Goal: Task Accomplishment & Management: Use online tool/utility

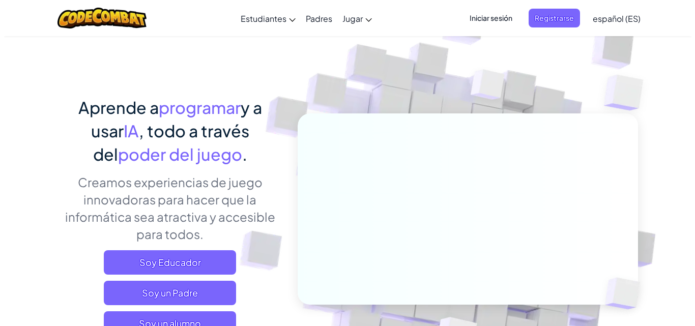
scroll to position [51, 0]
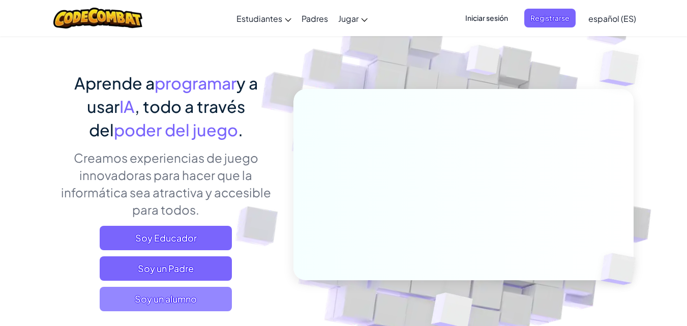
click at [151, 303] on span "Soy un alumno" at bounding box center [166, 299] width 132 height 24
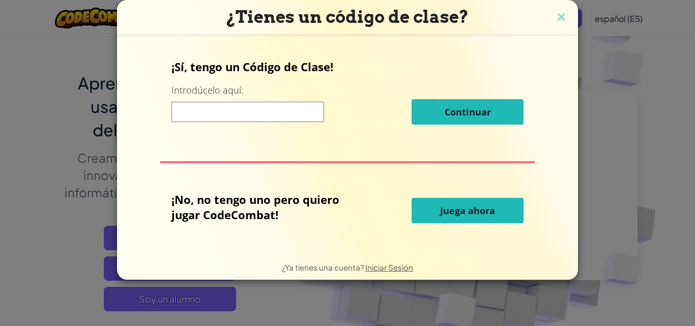
click at [434, 216] on button "Juega ahora" at bounding box center [467, 210] width 112 height 25
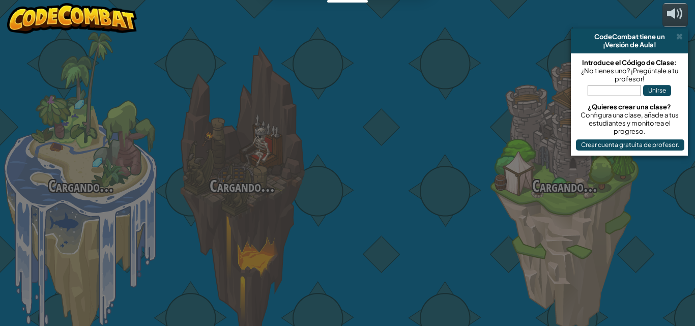
select select "es-ES"
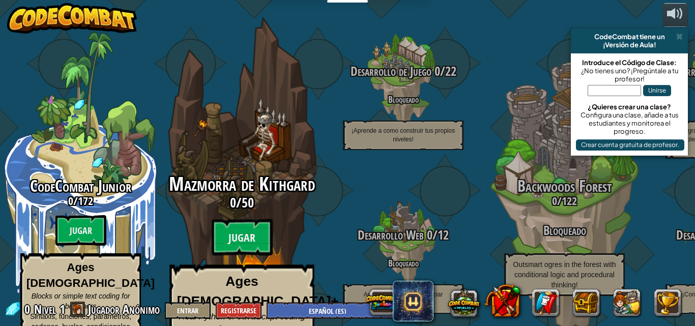
click at [221, 133] on div "Mazmorra de Kithgard 0 / 50 Jugar Ages [DEMOGRAPHIC_DATA]+ Real Python or JavaS…" at bounding box center [241, 193] width 193 height 387
select select "es-ES"
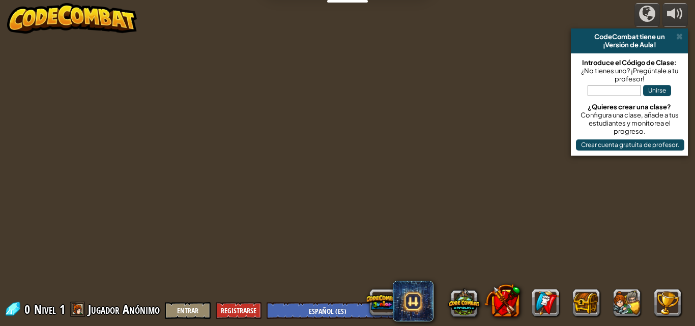
select select "es-ES"
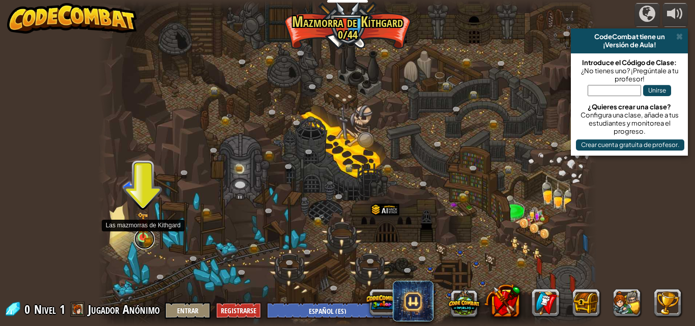
click at [143, 246] on link at bounding box center [144, 239] width 20 height 20
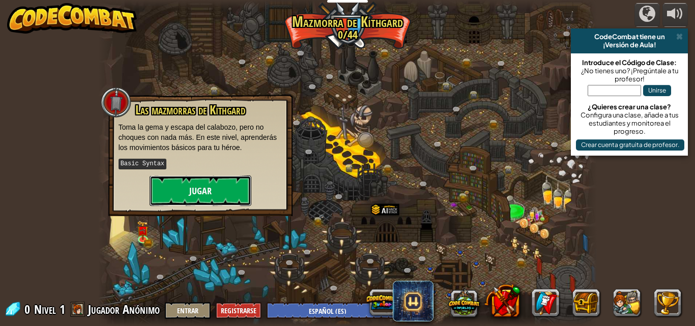
click at [188, 196] on button "Jugar" at bounding box center [200, 190] width 102 height 31
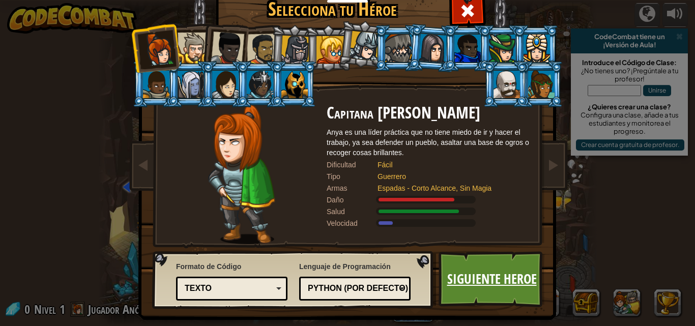
click at [456, 276] on link "Siguiente Heroe" at bounding box center [491, 279] width 106 height 56
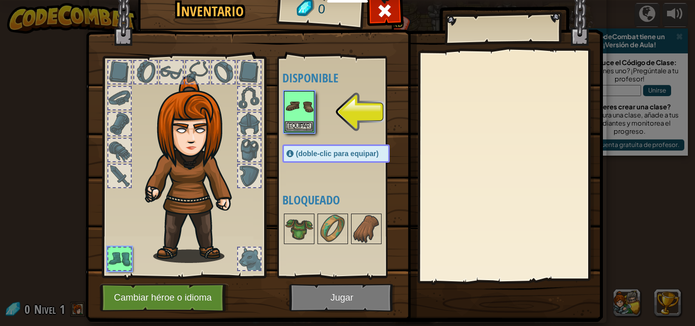
click at [344, 312] on img at bounding box center [343, 137] width 517 height 369
click at [294, 124] on button "Equipar" at bounding box center [299, 126] width 28 height 11
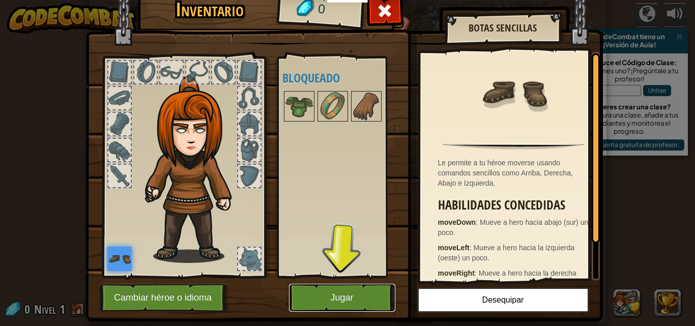
click at [328, 288] on button "Jugar" at bounding box center [342, 298] width 106 height 28
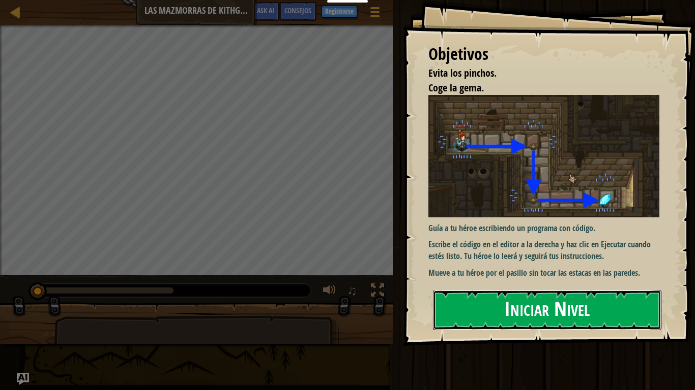
drag, startPoint x: 637, startPoint y: 316, endPoint x: 596, endPoint y: 294, distance: 46.0
click at [637, 316] on button "Iniciar Nivel" at bounding box center [547, 310] width 228 height 40
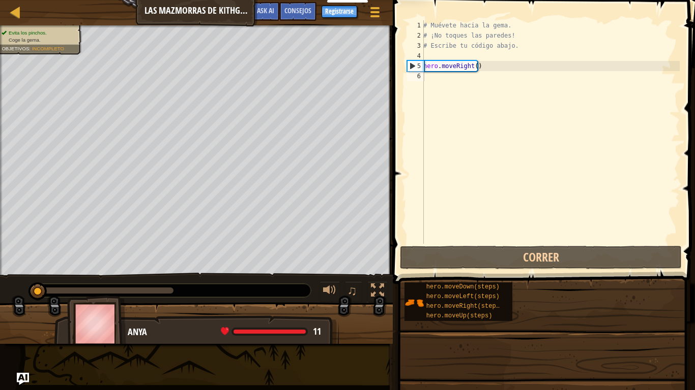
click at [596, 294] on div "Estudiantes Crear Cuenta Gratis. Soluciones para escuelas y distritos Vista pre…" at bounding box center [347, 195] width 695 height 390
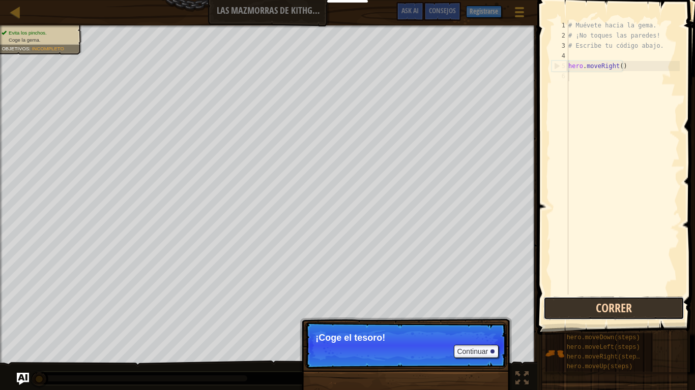
click at [639, 303] on button "Correr" at bounding box center [613, 308] width 141 height 23
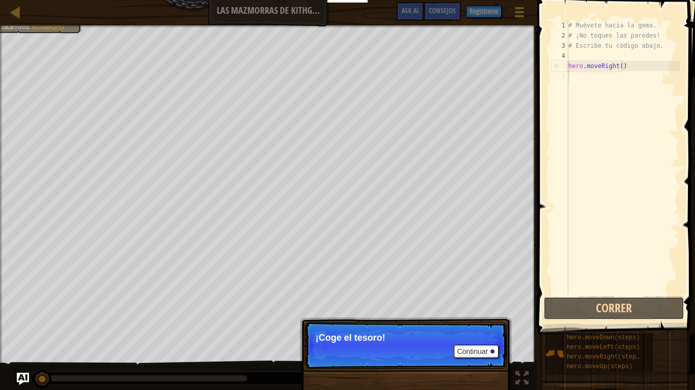
click at [415, 325] on div "Evita los pinchos. Coge la gema. Objetivos : Incompleto ♫ Anya 11 x: 7 y: 18 x:…" at bounding box center [347, 208] width 695 height 366
click at [464, 325] on button "Continuar" at bounding box center [476, 351] width 45 height 13
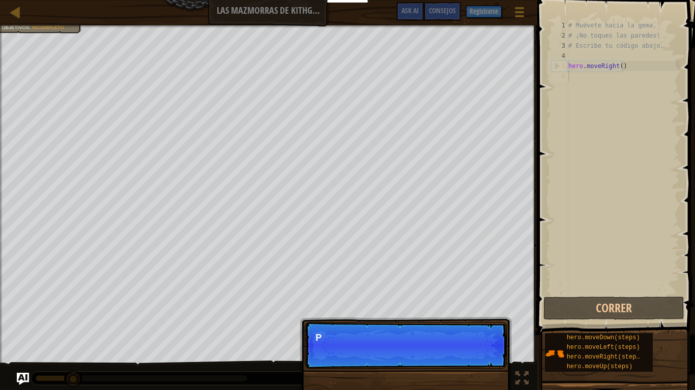
drag, startPoint x: 464, startPoint y: 351, endPoint x: 478, endPoint y: 336, distance: 20.1
click at [465, 325] on p "Continuar P" at bounding box center [406, 345] width 202 height 47
click at [478, 325] on p "Puedes usar est" at bounding box center [405, 338] width 180 height 10
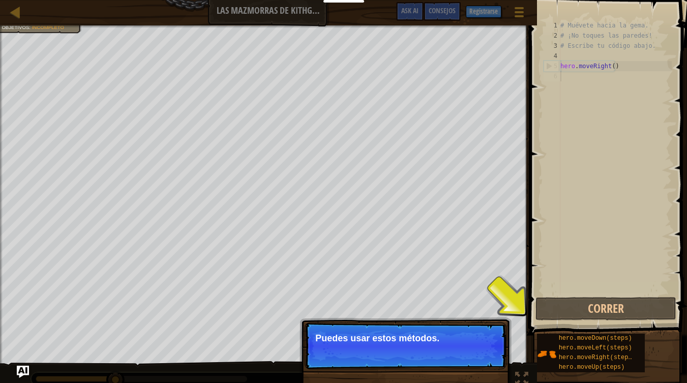
click at [481, 325] on button "Continuar" at bounding box center [476, 351] width 45 height 13
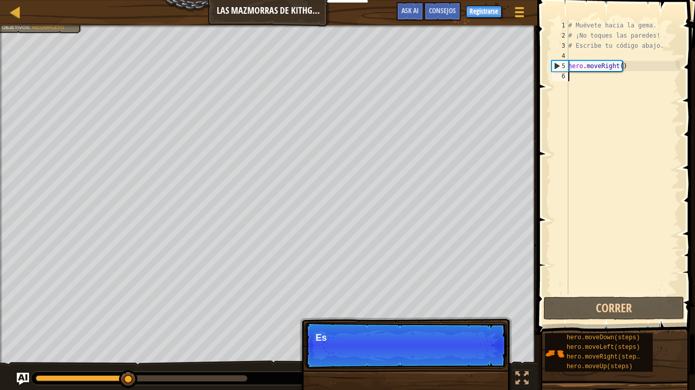
click at [481, 325] on p "Continuar Es" at bounding box center [406, 345] width 202 height 47
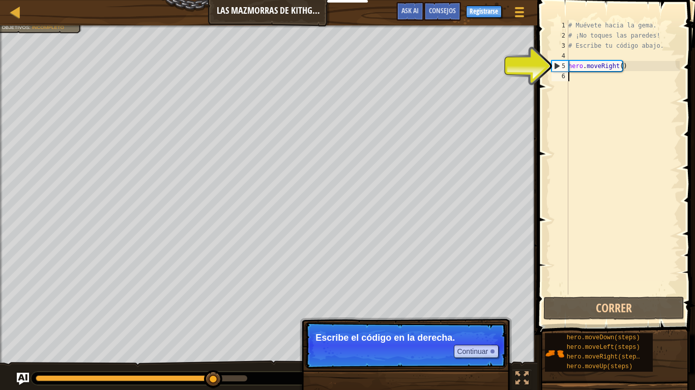
type textarea "h"
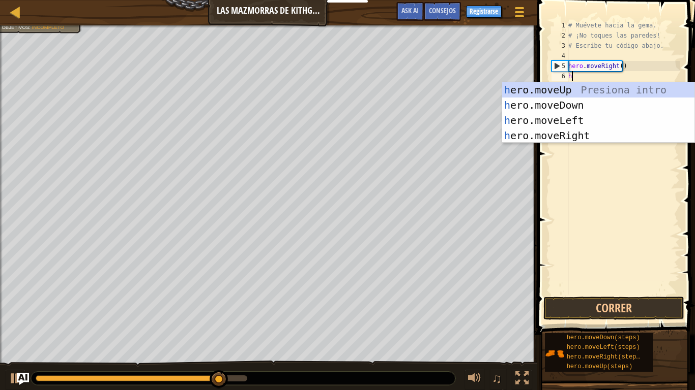
scroll to position [5, 0]
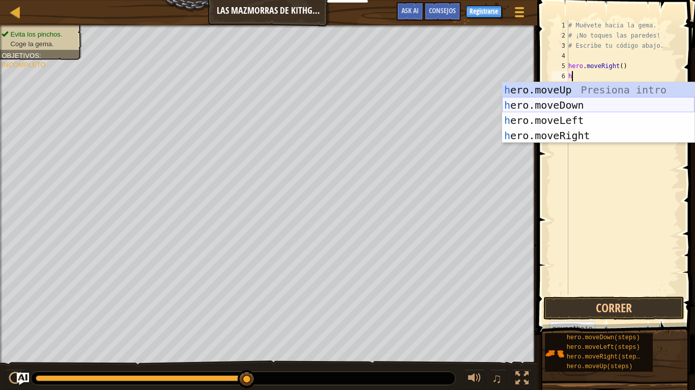
click at [556, 103] on div "h ero.moveUp Presiona intro h ero.moveDown Presiona intro h ero.moveLeft Presio…" at bounding box center [598, 128] width 192 height 92
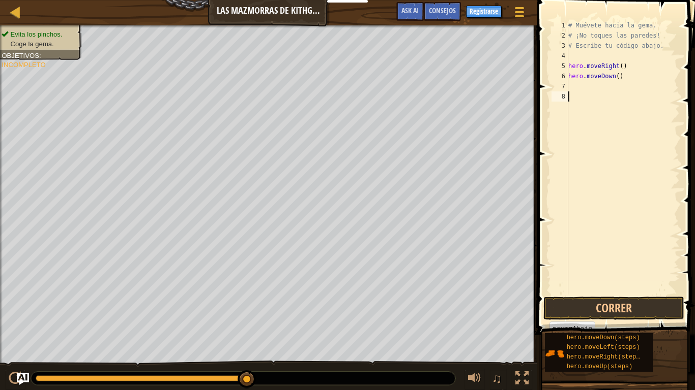
type textarea "h"
click at [583, 88] on div "# Muévete hacia la gema. # ¡No toques las paredes! # Escribe tu código abajo. h…" at bounding box center [622, 167] width 113 height 295
type textarea "h"
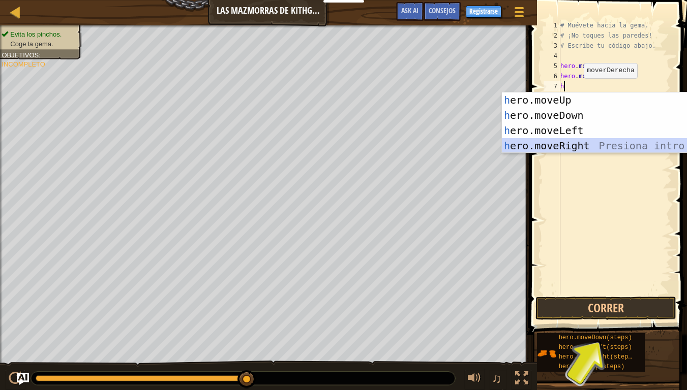
click at [581, 148] on div "h ero.moveUp Presiona intro h ero.moveDown Presiona intro h ero.moveLeft Presio…" at bounding box center [598, 139] width 192 height 92
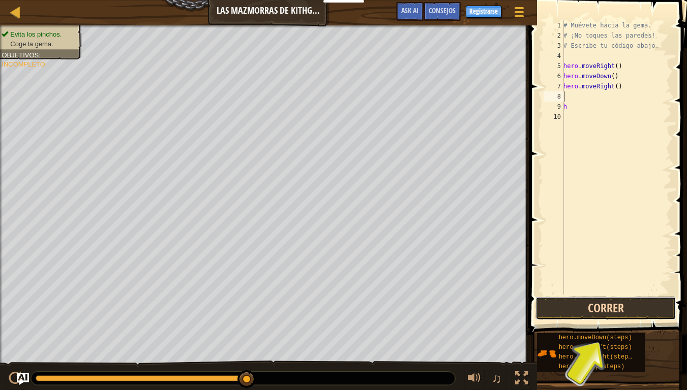
click at [637, 307] on button "Correr" at bounding box center [605, 308] width 141 height 23
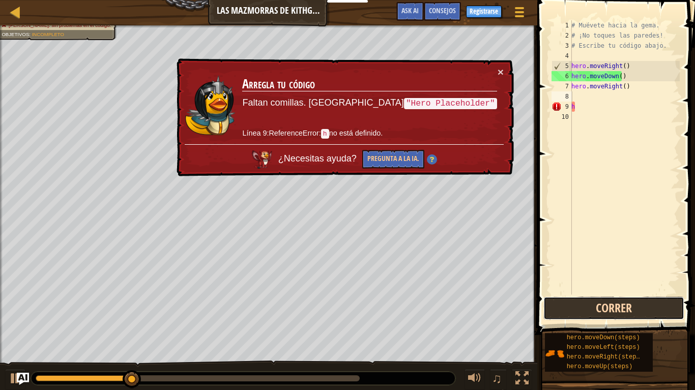
click at [617, 308] on button "Correr" at bounding box center [613, 308] width 141 height 23
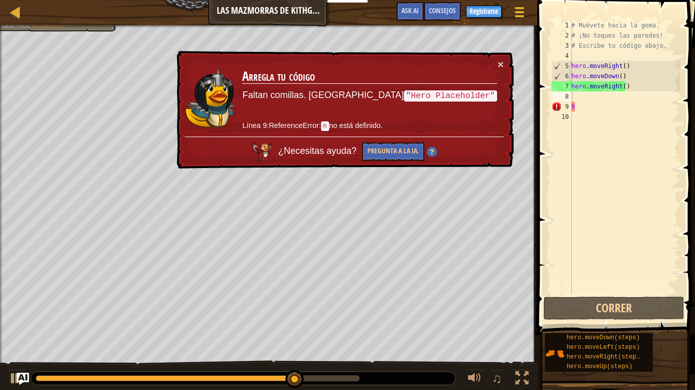
click at [476, 98] on code ""Hero Placeholder"" at bounding box center [450, 96] width 93 height 11
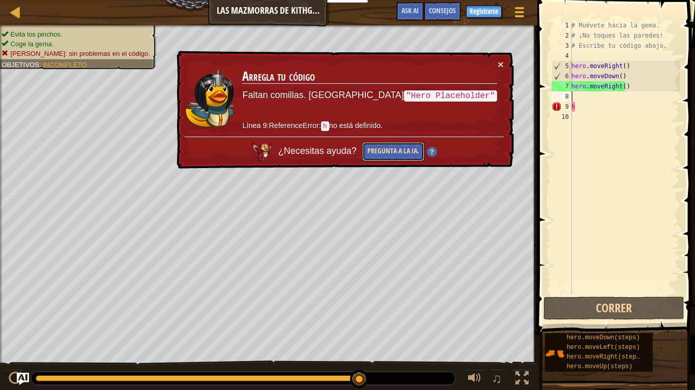
click at [424, 145] on button "Pregunta a la IA." at bounding box center [393, 151] width 62 height 19
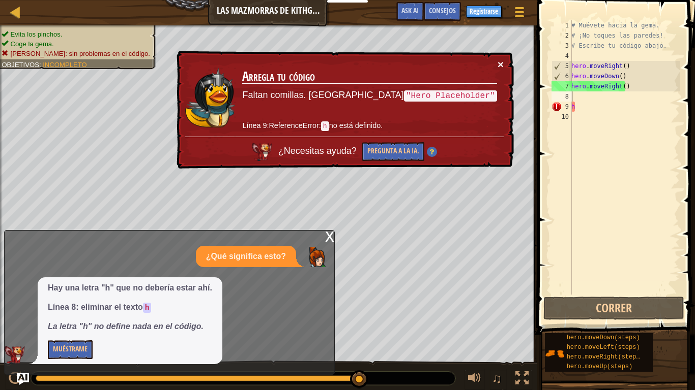
click at [499, 61] on button "×" at bounding box center [500, 64] width 6 height 11
click at [595, 116] on div "# Muévete hacia la gema. # ¡No toques las paredes! # Escribe tu código abajo. h…" at bounding box center [624, 167] width 110 height 295
click at [597, 109] on div "# Muévete hacia la gema. # ¡No toques las paredes! # Escribe tu código abajo. h…" at bounding box center [624, 167] width 110 height 295
type textarea "h"
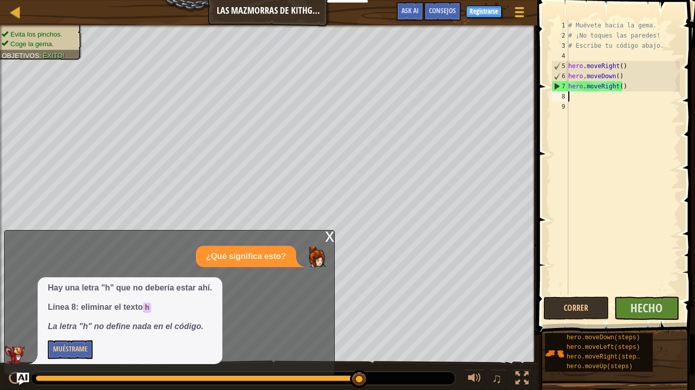
type textarea "h"
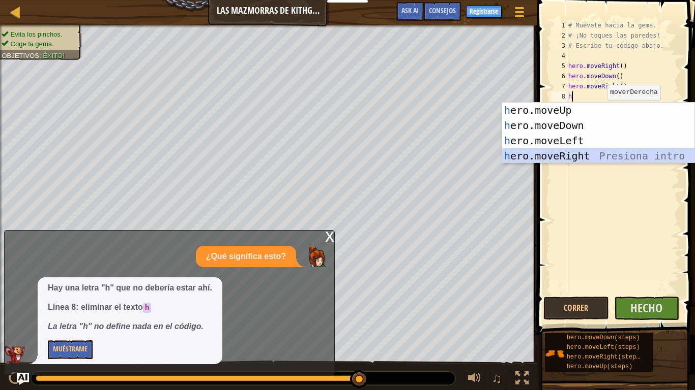
click at [581, 152] on div "h ero.moveUp Presiona intro h ero.moveDown Presiona intro h ero.moveLeft Presio…" at bounding box center [598, 149] width 192 height 92
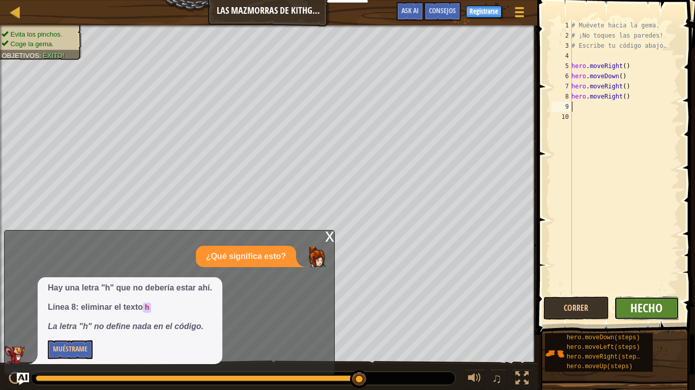
click at [651, 307] on span "Hecho" at bounding box center [646, 308] width 32 height 16
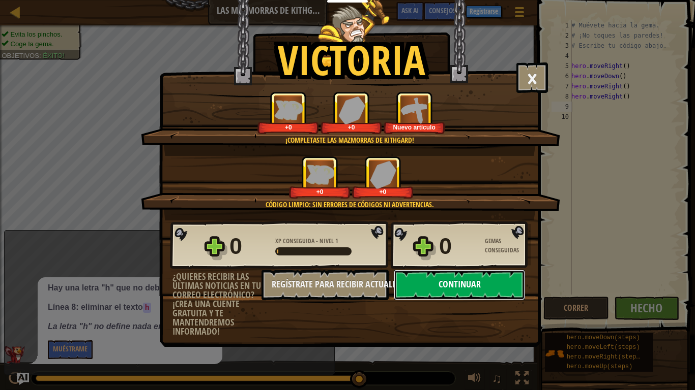
click at [514, 285] on button "Continuar" at bounding box center [459, 285] width 131 height 31
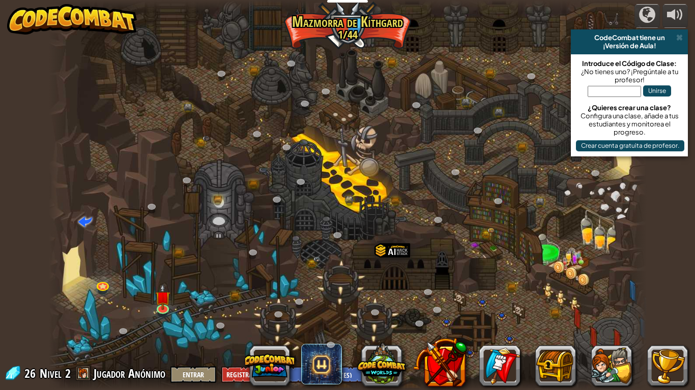
select select "es-ES"
click at [508, 281] on div at bounding box center [347, 195] width 597 height 390
click at [165, 312] on link at bounding box center [163, 308] width 20 height 20
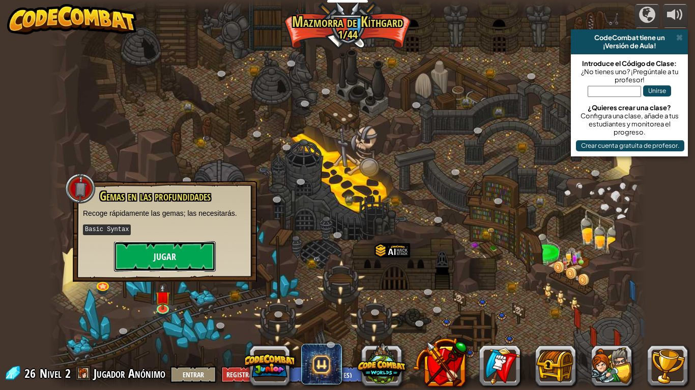
click at [138, 244] on button "Jugar" at bounding box center [165, 257] width 102 height 31
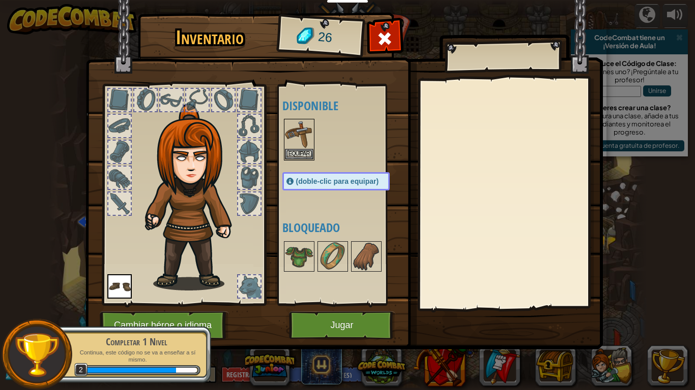
click at [309, 178] on span "(doble-clic para equipar)" at bounding box center [337, 181] width 83 height 8
click at [303, 155] on button "Equipar" at bounding box center [299, 153] width 28 height 11
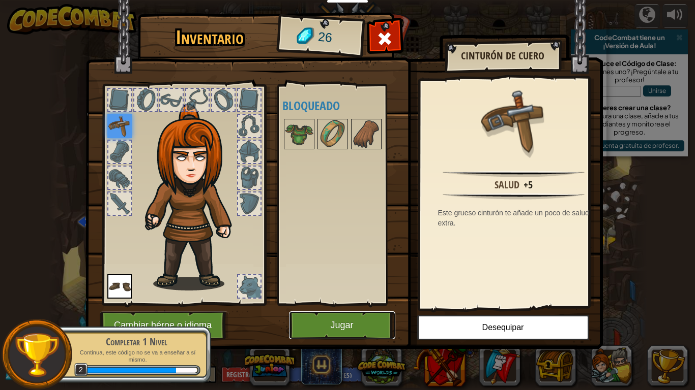
click at [369, 325] on button "Jugar" at bounding box center [342, 326] width 106 height 28
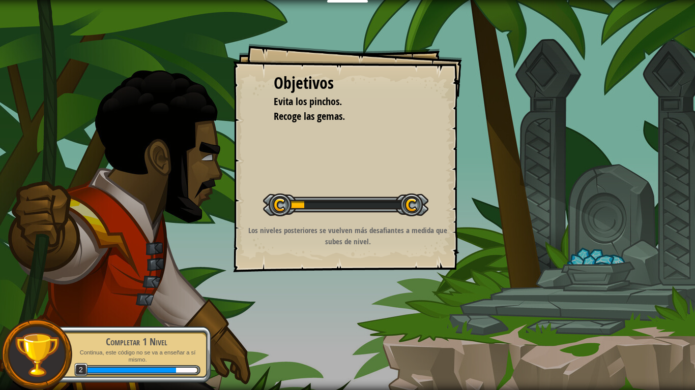
drag, startPoint x: 154, startPoint y: 390, endPoint x: 192, endPoint y: 255, distance: 140.5
click at [155, 325] on div "Completar 1 Nivel Continua, este código no se va a enseñar a sí mismo. 2" at bounding box center [131, 354] width 160 height 71
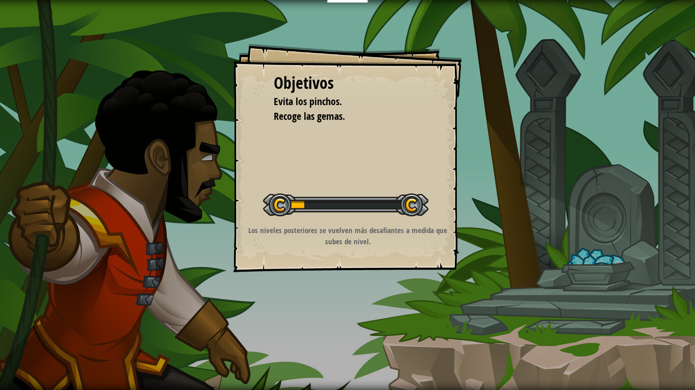
click at [196, 254] on div "Objetivos Evita los pinchos. Recoge las gemas. Iniciar Nivel Error al cargar de…" at bounding box center [347, 195] width 695 height 390
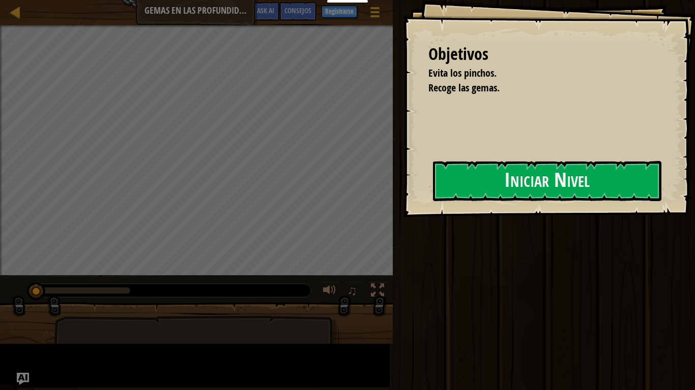
click at [403, 217] on div "Objetivos Evita los pinchos. Recoge las gemas. Iniciar Nivel Error al cargar de…" at bounding box center [549, 108] width 292 height 217
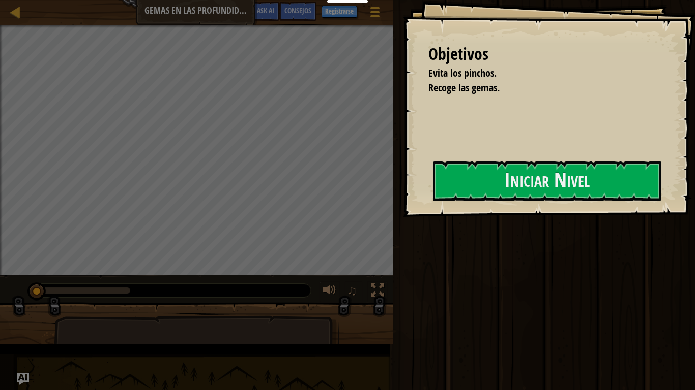
click at [403, 217] on div "Objetivos Evita los pinchos. Recoge las gemas. Iniciar Nivel Error al cargar de…" at bounding box center [549, 108] width 292 height 217
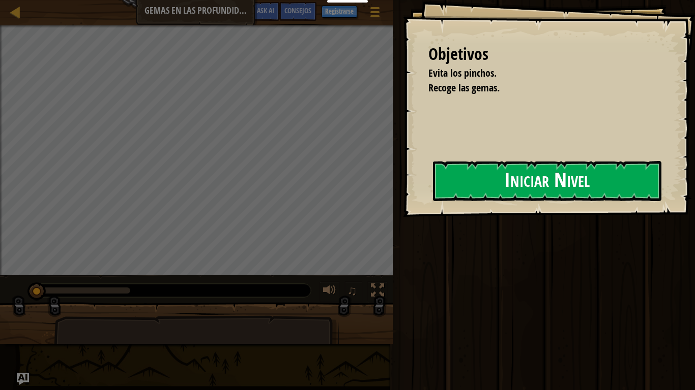
click at [569, 203] on div "Objetivos Evita los pinchos. Recoge las gemas. Iniciar Nivel Error al cargar de…" at bounding box center [549, 108] width 292 height 217
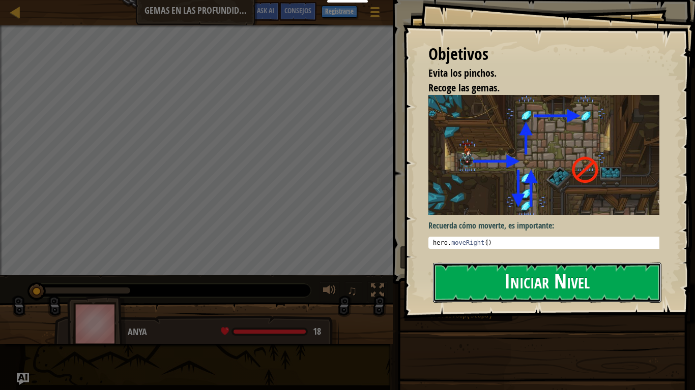
drag, startPoint x: 578, startPoint y: 194, endPoint x: 565, endPoint y: 197, distance: 13.5
click at [579, 263] on button "Iniciar Nivel" at bounding box center [547, 283] width 228 height 40
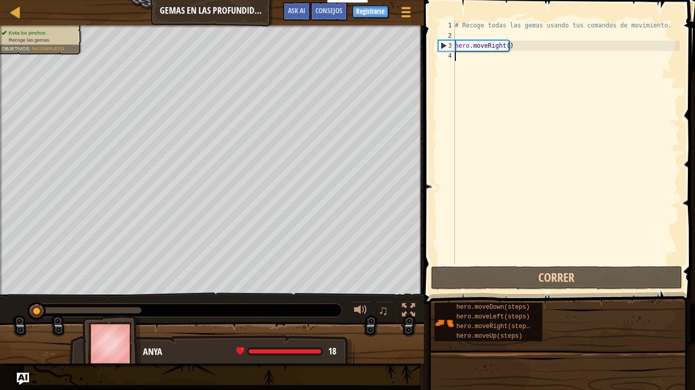
click at [525, 100] on div "# Recoge todas las gemas usando tus comandos de movimiento. hero . moveRight ( )" at bounding box center [566, 152] width 227 height 264
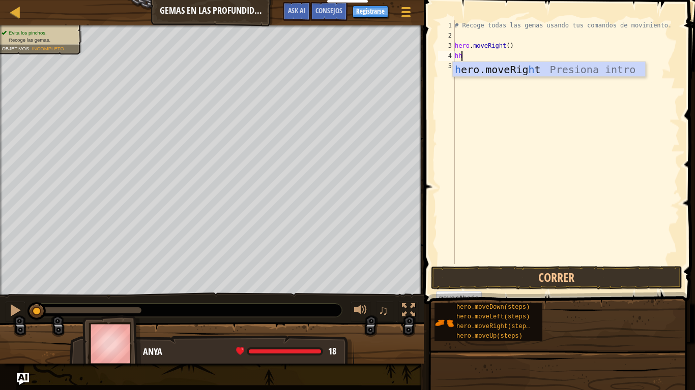
click at [497, 0] on body "Estudiantes Crear Cuenta Gratis. Soluciones para escuelas y distritos Vista pre…" at bounding box center [347, 0] width 695 height 0
type textarea "h"
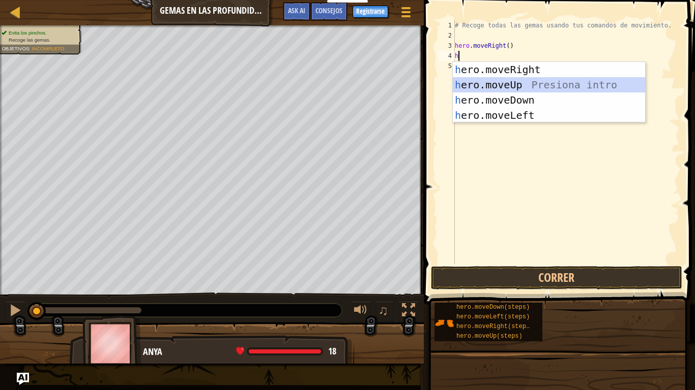
click at [493, 82] on div "h ero.moveRight Presiona intro h ero.moveUp Presiona intro h ero.moveDown Presi…" at bounding box center [549, 108] width 192 height 92
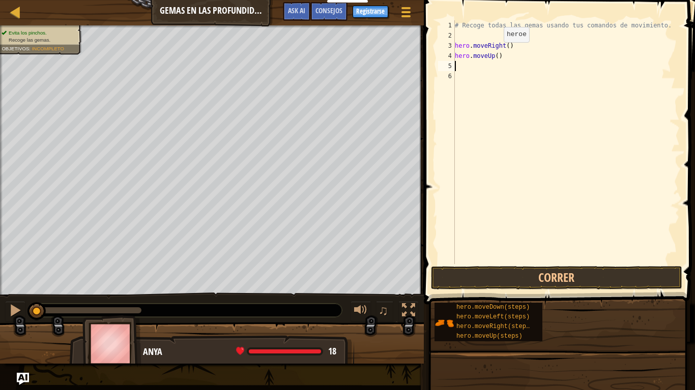
drag, startPoint x: 495, startPoint y: 52, endPoint x: 495, endPoint y: 58, distance: 6.1
click at [495, 54] on div "# Recoge todas las gemas usando tus comandos de movimiento. hero . moveRight ( …" at bounding box center [566, 152] width 227 height 264
click at [509, 57] on div "# Recoge todas las gemas usando tus comandos de movimiento. hero . moveRight ( …" at bounding box center [566, 152] width 227 height 264
type textarea "h"
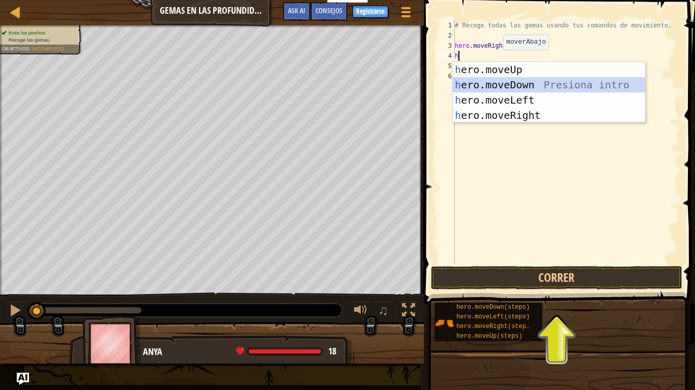
click at [509, 84] on div "h ero.moveUp Presiona intro h ero.moveDown Presiona intro h ero.moveLeft Presio…" at bounding box center [549, 108] width 192 height 92
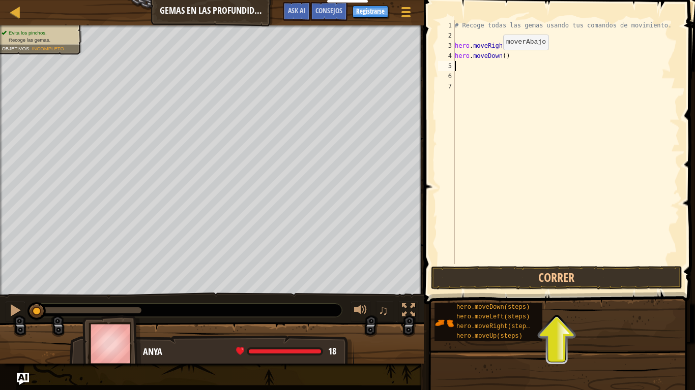
type textarea "h"
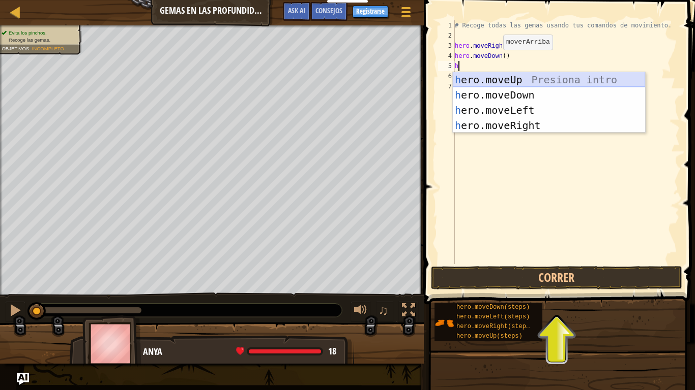
click at [509, 81] on div "h ero.moveUp Presiona intro h ero.moveDown Presiona intro h ero.moveLeft Presio…" at bounding box center [549, 118] width 192 height 92
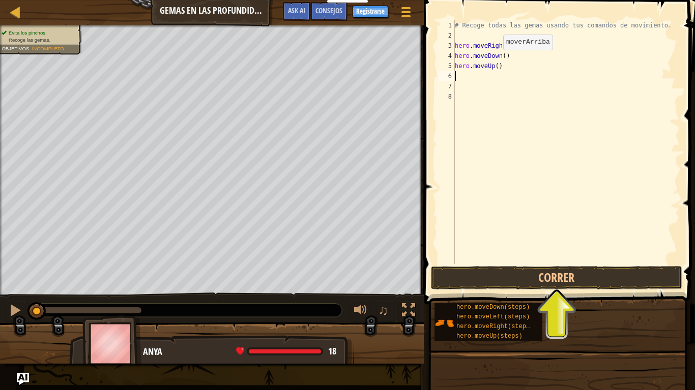
type textarea "h"
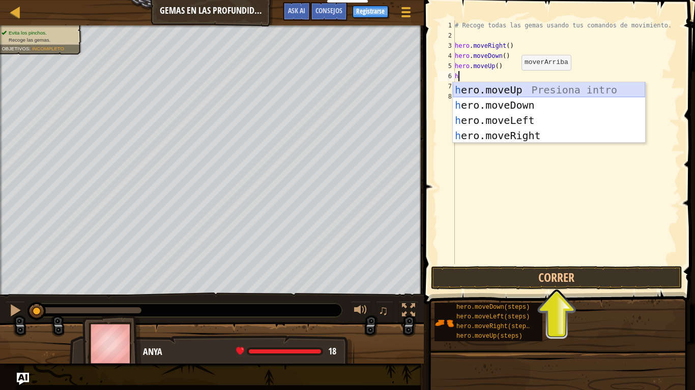
click at [519, 92] on div "h ero.moveUp Presiona intro h ero.moveDown Presiona intro h ero.moveLeft Presio…" at bounding box center [549, 128] width 192 height 92
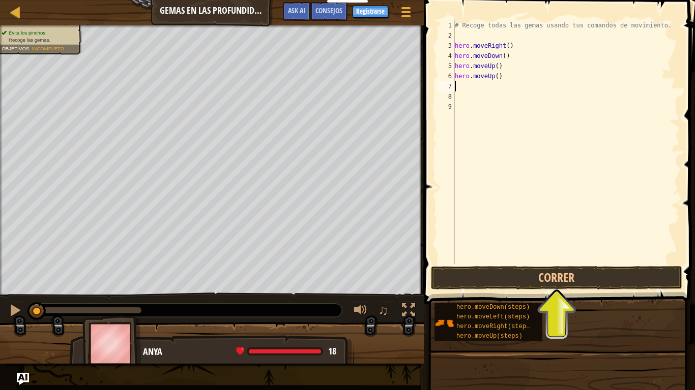
type textarea "h"
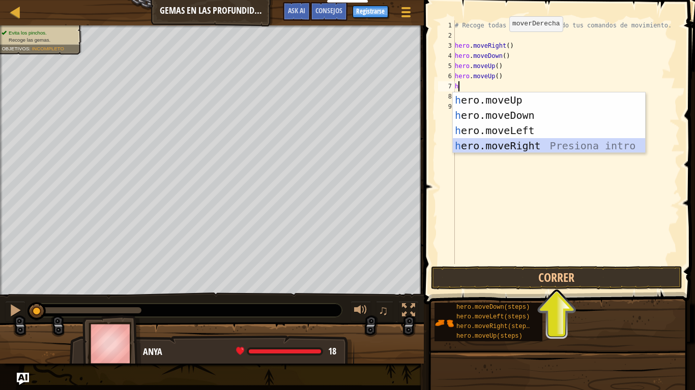
click at [524, 147] on div "h ero.moveUp Presiona intro h ero.moveDown Presiona intro h ero.moveLeft Presio…" at bounding box center [549, 139] width 192 height 92
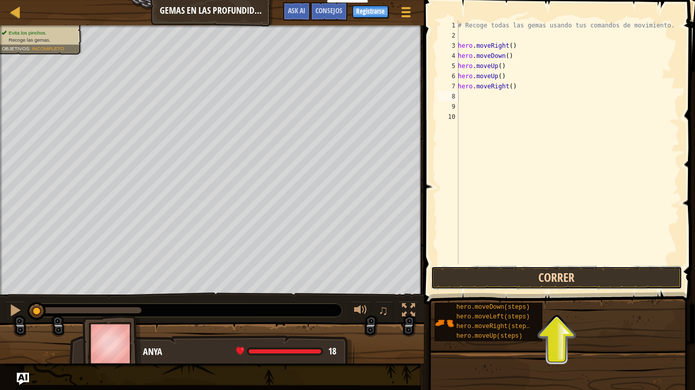
click at [520, 282] on button "Correr" at bounding box center [556, 277] width 251 height 23
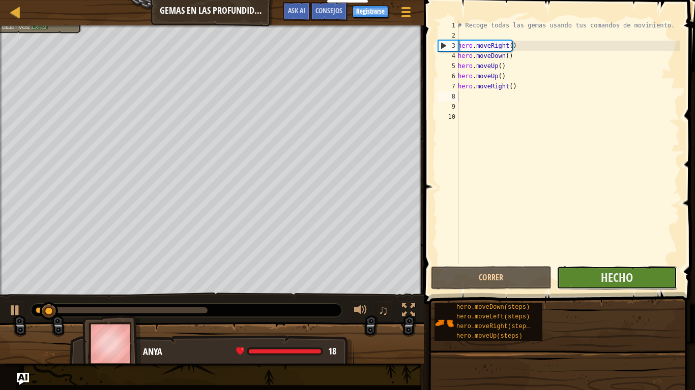
click at [568, 272] on button "Hecho" at bounding box center [616, 277] width 121 height 23
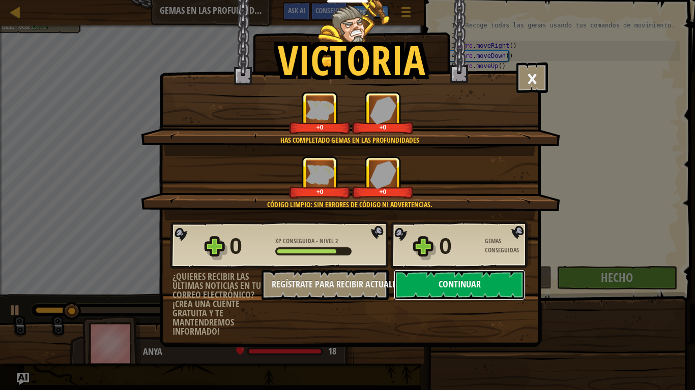
click at [494, 292] on button "Continuar" at bounding box center [459, 285] width 131 height 31
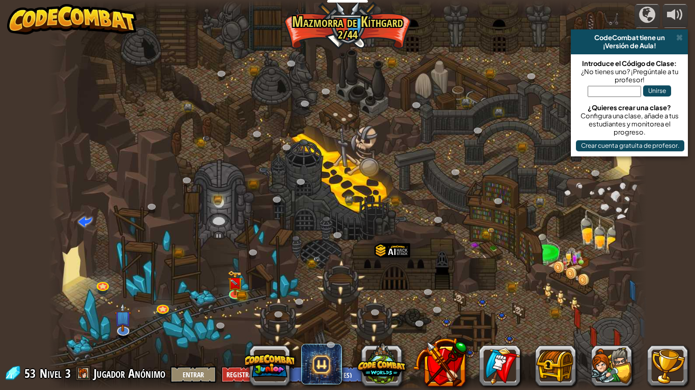
select select "es-ES"
click at [229, 288] on img at bounding box center [234, 276] width 15 height 33
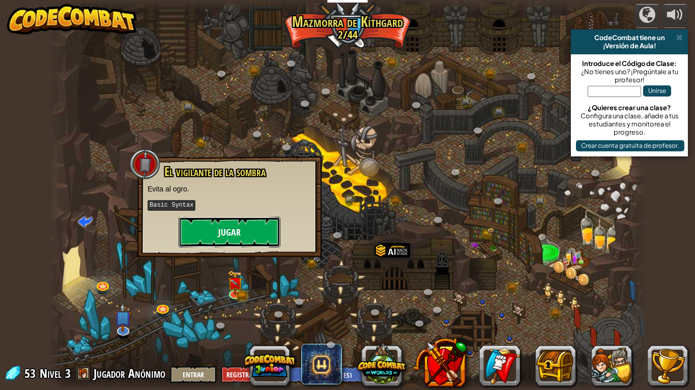
click at [228, 246] on button "Jugar" at bounding box center [229, 232] width 102 height 31
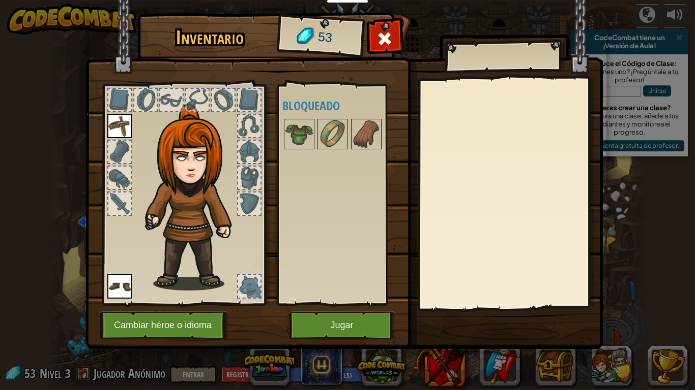
click at [338, 325] on img at bounding box center [343, 165] width 517 height 369
click at [339, 325] on button "Jugar" at bounding box center [342, 326] width 106 height 28
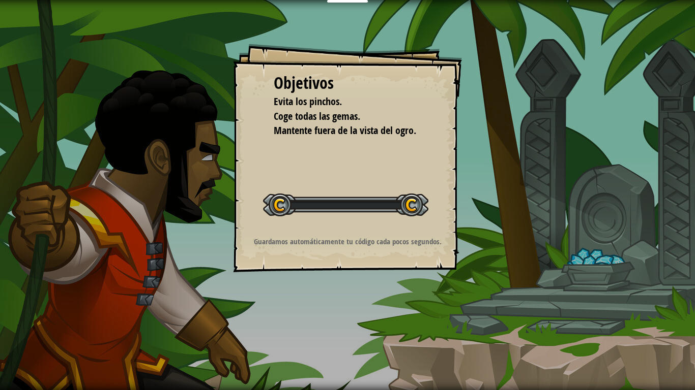
click at [340, 325] on div "Objetivos Evita los pinchos. Coge todas las gemas. Mantente fuera de la vista d…" at bounding box center [347, 195] width 695 height 390
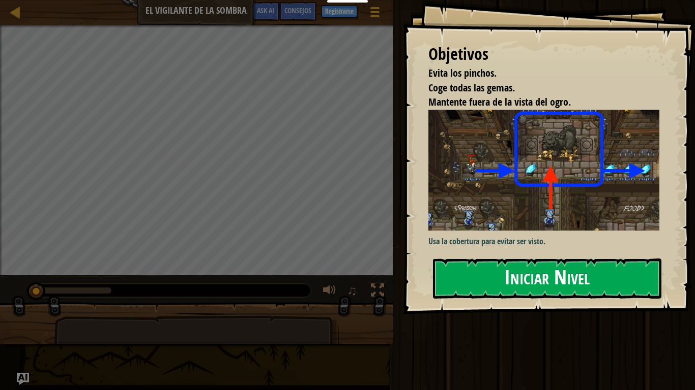
click at [607, 259] on button "Iniciar Nivel" at bounding box center [547, 279] width 228 height 40
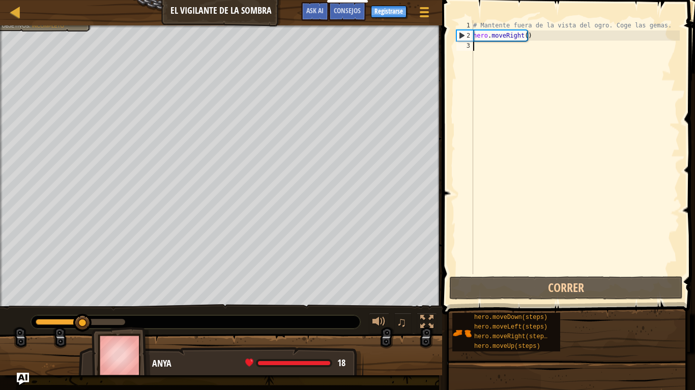
type textarea "h"
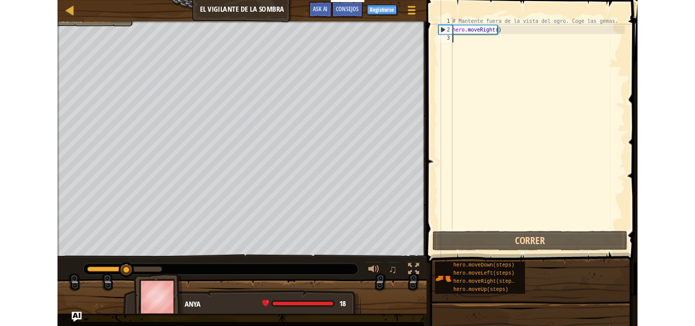
scroll to position [5, 0]
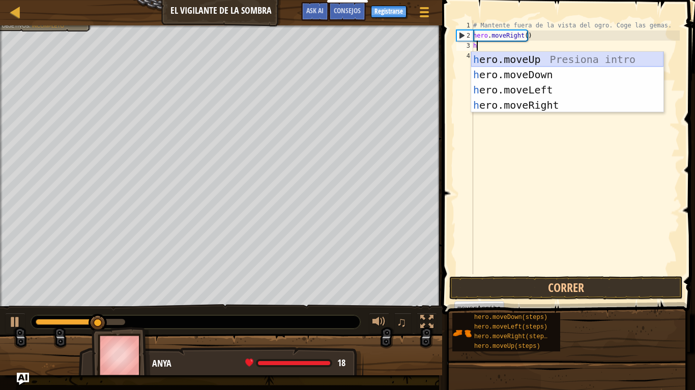
click at [509, 63] on div "h ero.moveUp Presiona intro h ero.moveDown Presiona intro h ero.moveLeft Presio…" at bounding box center [567, 98] width 192 height 92
type textarea "h"
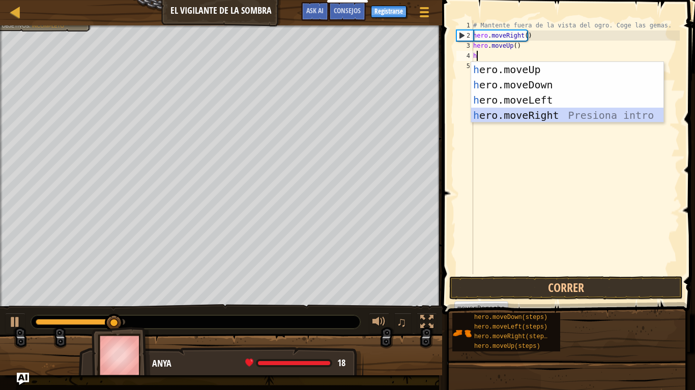
click at [547, 112] on div "h ero.moveUp Presiona intro h ero.moveDown Presiona intro h ero.moveLeft Presio…" at bounding box center [567, 108] width 192 height 92
type textarea "h"
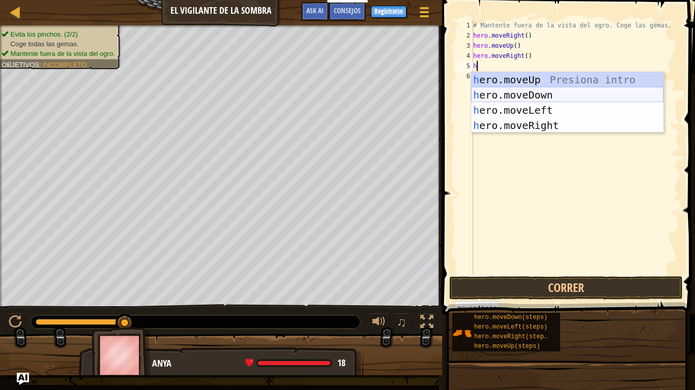
click at [545, 99] on div "h ero.moveUp Presiona intro h ero.moveDown Presiona intro h ero.moveLeft Presio…" at bounding box center [567, 118] width 192 height 92
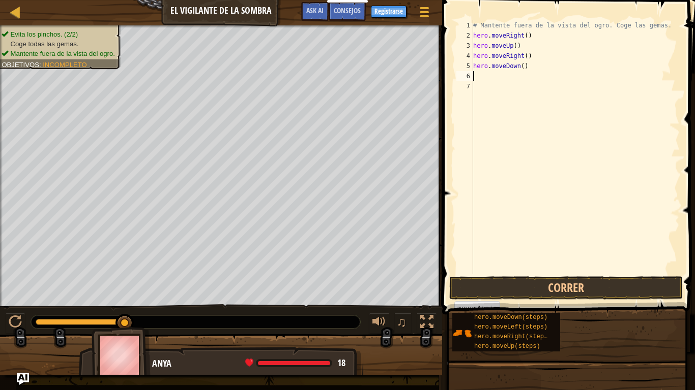
type textarea "h"
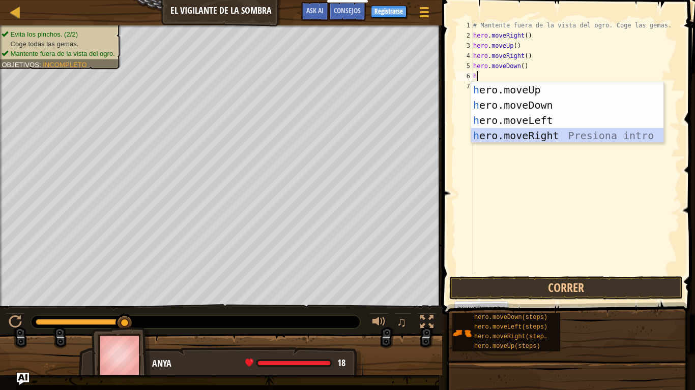
click at [563, 131] on div "h ero.moveUp Presiona intro h ero.moveDown Presiona intro h ero.moveLeft Presio…" at bounding box center [567, 128] width 192 height 92
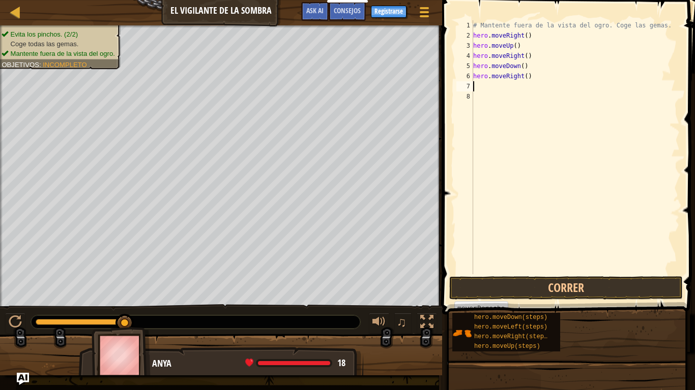
type textarea "h"
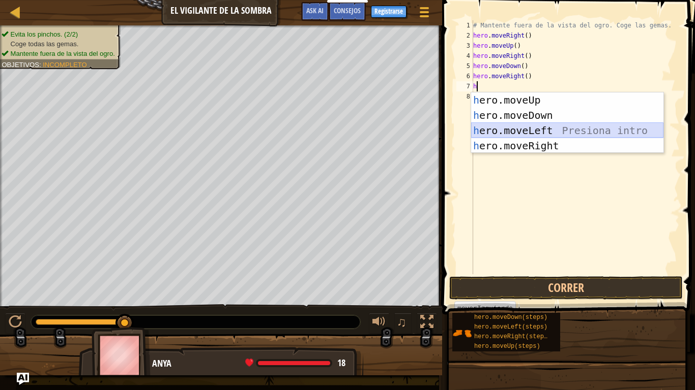
click at [560, 130] on div "h ero.moveUp Presiona intro h ero.moveDown Presiona intro h ero.moveLeft Presio…" at bounding box center [567, 139] width 192 height 92
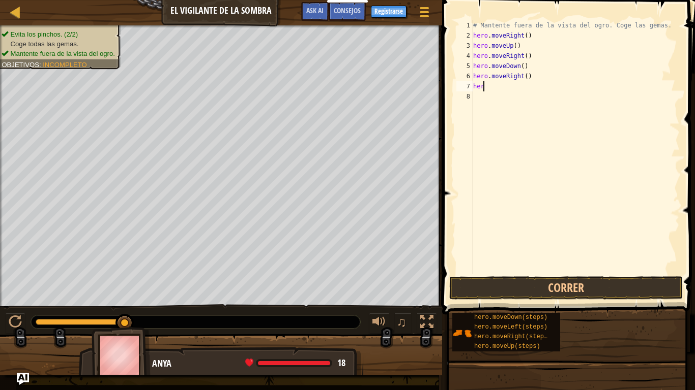
type textarea "h"
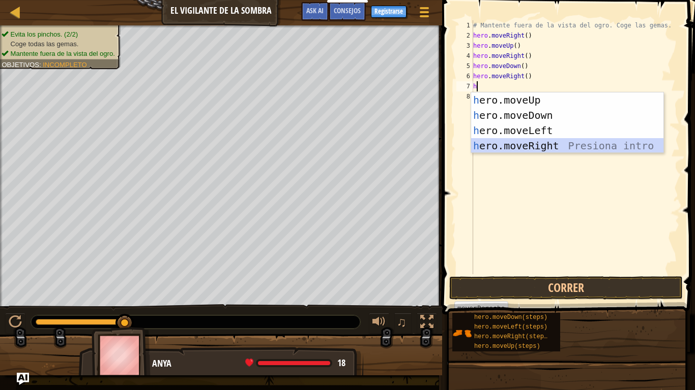
click at [563, 151] on div "h ero.moveUp Presiona intro h ero.moveDown Presiona intro h ero.moveLeft Presio…" at bounding box center [567, 139] width 192 height 92
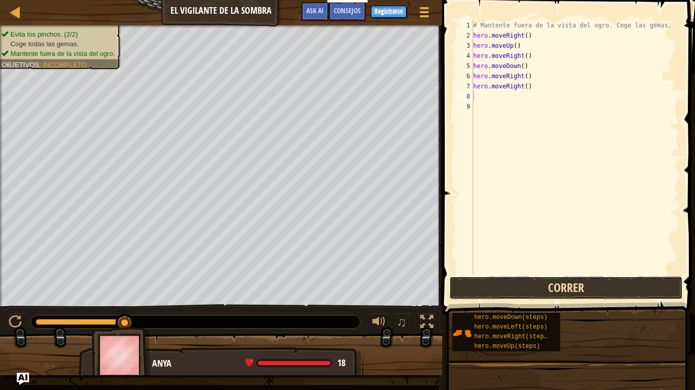
click at [615, 294] on button "Correr" at bounding box center [565, 288] width 233 height 23
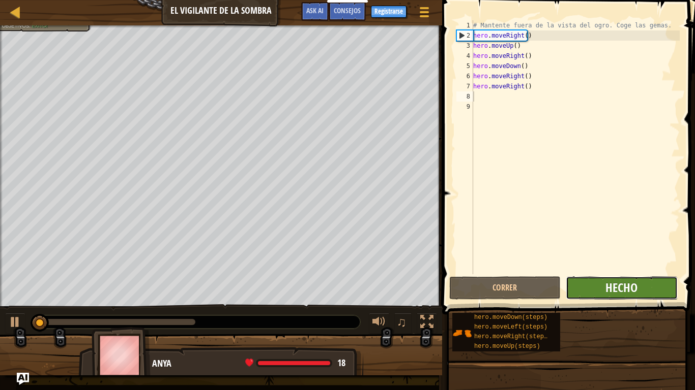
click at [634, 291] on button "Hecho" at bounding box center [620, 288] width 111 height 23
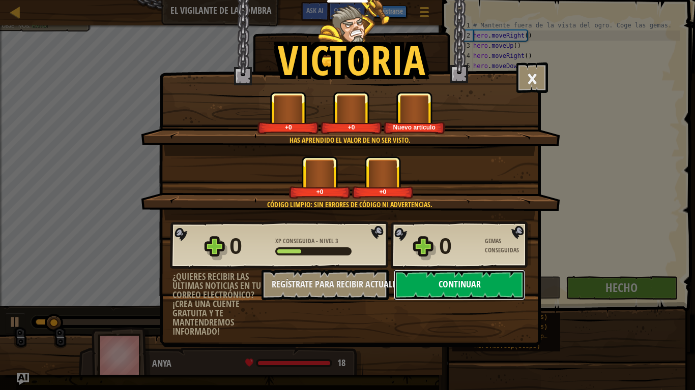
click at [504, 275] on button "Continuar" at bounding box center [459, 285] width 131 height 31
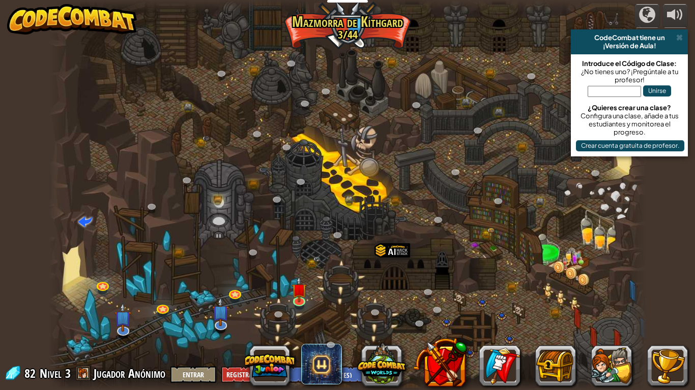
select select "es-ES"
click at [304, 289] on img at bounding box center [298, 283] width 15 height 35
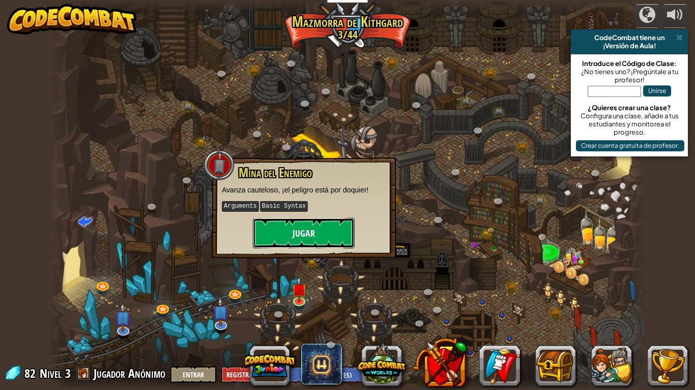
click at [287, 235] on button "Jugar" at bounding box center [304, 233] width 102 height 31
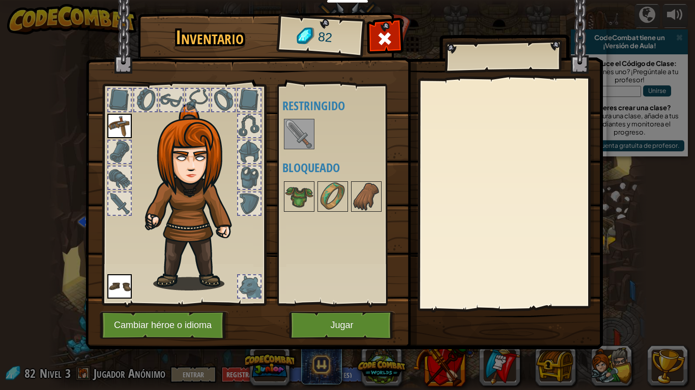
click at [311, 135] on img at bounding box center [299, 134] width 28 height 28
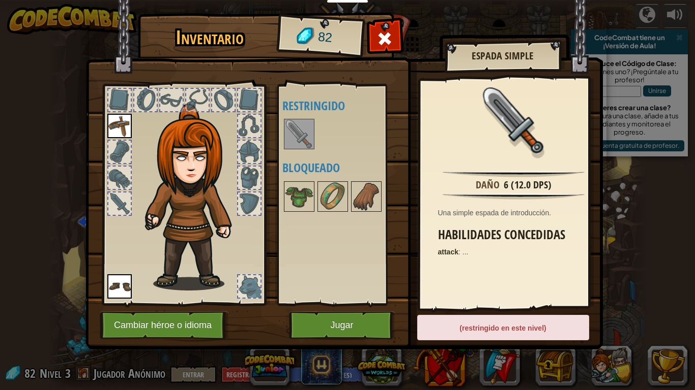
drag, startPoint x: 311, startPoint y: 135, endPoint x: 291, endPoint y: 143, distance: 21.0
click at [310, 135] on img at bounding box center [299, 134] width 28 height 28
click at [299, 195] on img at bounding box center [299, 197] width 28 height 28
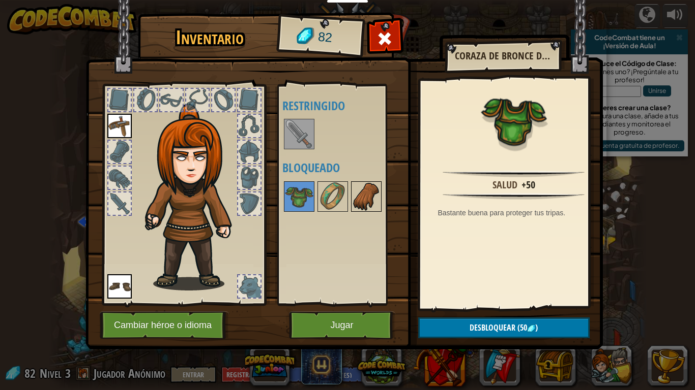
click at [351, 185] on div at bounding box center [366, 197] width 31 height 31
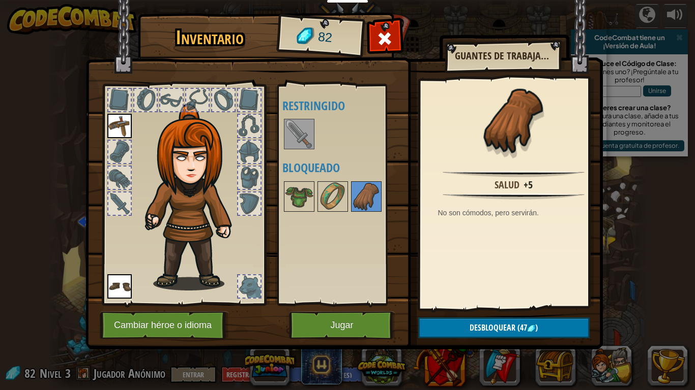
click at [349, 184] on div at bounding box center [346, 197] width 128 height 34
click at [334, 191] on img at bounding box center [332, 197] width 28 height 28
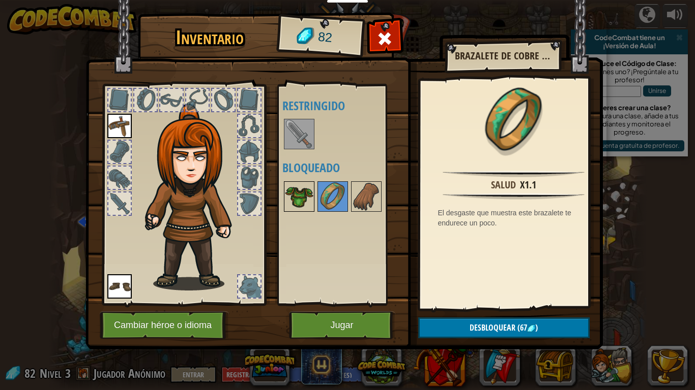
drag, startPoint x: 286, startPoint y: 202, endPoint x: 324, endPoint y: 186, distance: 41.5
click at [286, 202] on img at bounding box center [299, 197] width 28 height 28
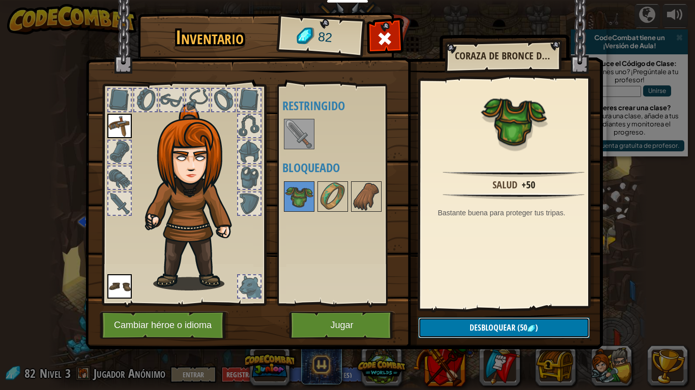
click at [487, 325] on span "Desbloquear" at bounding box center [492, 327] width 46 height 11
click at [491, 325] on button "Confirmar" at bounding box center [503, 328] width 171 height 21
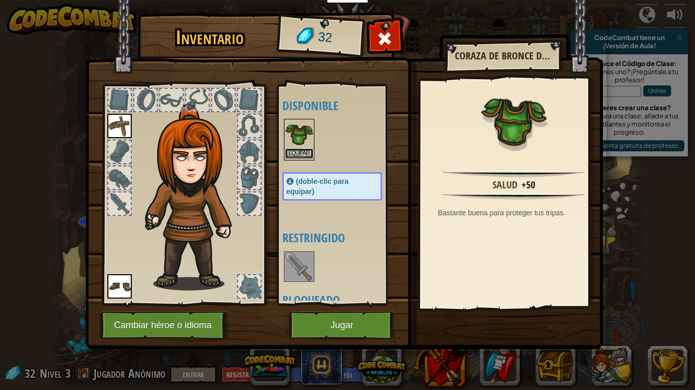
click at [289, 151] on button "Equipar" at bounding box center [299, 153] width 28 height 11
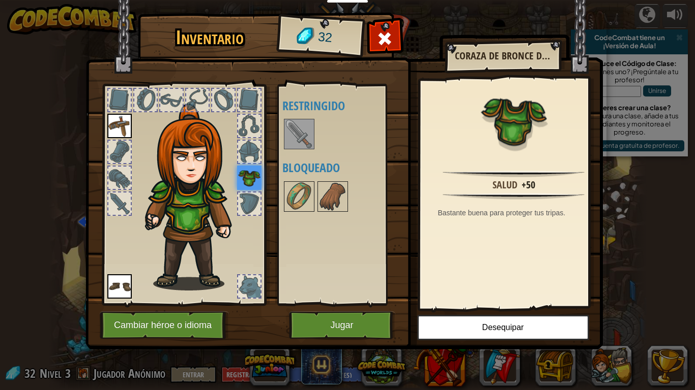
click at [345, 325] on img at bounding box center [343, 165] width 517 height 369
click at [345, 325] on button "Jugar" at bounding box center [342, 326] width 106 height 28
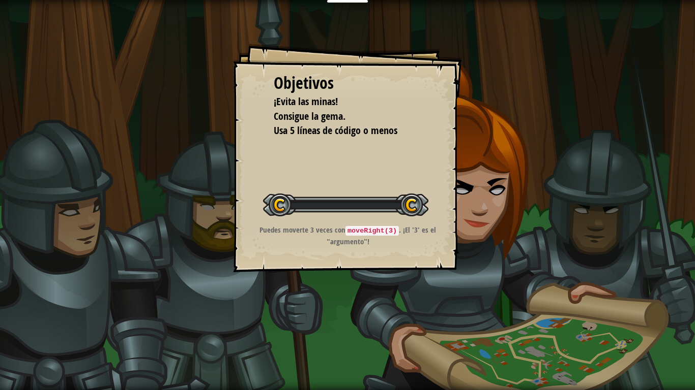
click at [346, 325] on div "Objetivos ¡Evita las minas! Consigue la gema. Usa 5 líneas de código o menos In…" at bounding box center [347, 195] width 695 height 390
click at [372, 301] on div "Objetivos ¡Evita las minas! Consigue la gema. Usa 5 líneas de código o menos In…" at bounding box center [347, 195] width 695 height 390
click at [373, 301] on div "Objetivos ¡Evita las minas! Consigue la gema. Usa 5 líneas de código o menos In…" at bounding box center [347, 195] width 695 height 390
click at [376, 286] on div "Objetivos ¡Evita las minas! Consigue la gema. Usa 5 líneas de código o menos In…" at bounding box center [347, 195] width 695 height 390
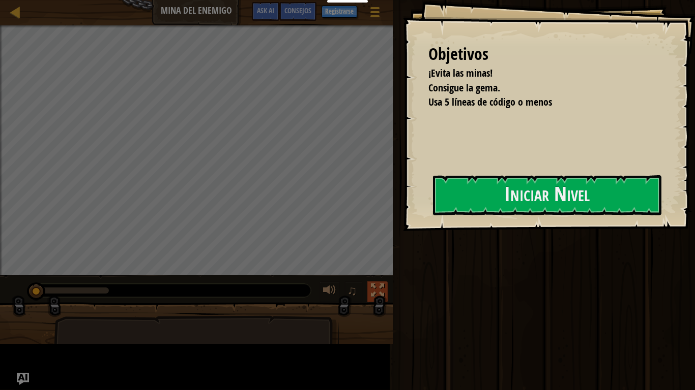
click at [367, 282] on button at bounding box center [377, 292] width 20 height 21
drag, startPoint x: 375, startPoint y: 284, endPoint x: 376, endPoint y: 240, distance: 44.2
click at [376, 240] on div "Estudiantes Crear Cuenta Gratis. Soluciones para escuelas y distritos Vista pre…" at bounding box center [347, 195] width 695 height 390
click at [367, 282] on button at bounding box center [377, 292] width 20 height 21
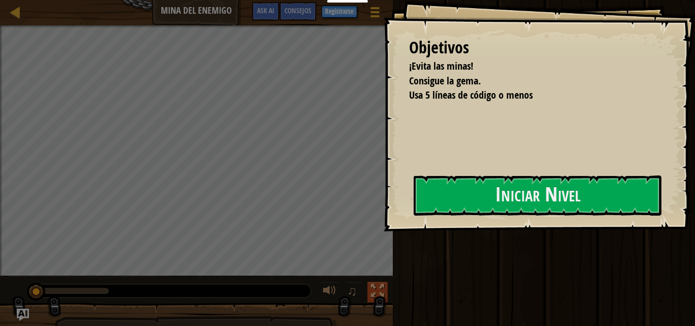
click at [367, 282] on button at bounding box center [377, 292] width 20 height 21
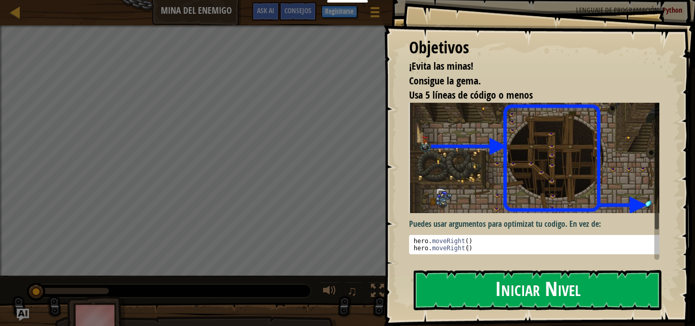
click at [499, 298] on button "Iniciar Nivel" at bounding box center [537, 290] width 248 height 40
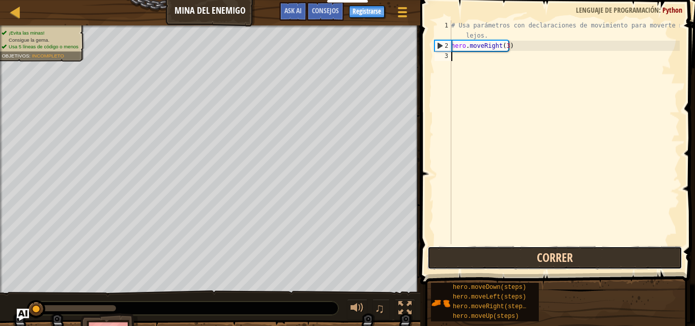
click at [497, 265] on button "Correr" at bounding box center [554, 257] width 255 height 23
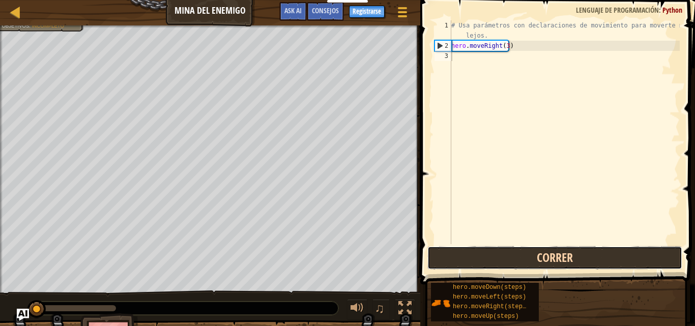
click at [497, 263] on button "Correr" at bounding box center [554, 257] width 255 height 23
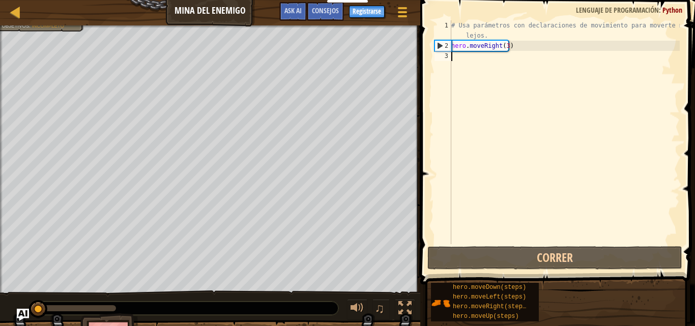
click at [13, 3] on div "Mapa Mina del Enemigo Menú del Juego Hecho Registrarse Consejos Ask AI" at bounding box center [210, 12] width 420 height 25
click at [15, 10] on div at bounding box center [15, 12] width 13 height 13
select select "es-ES"
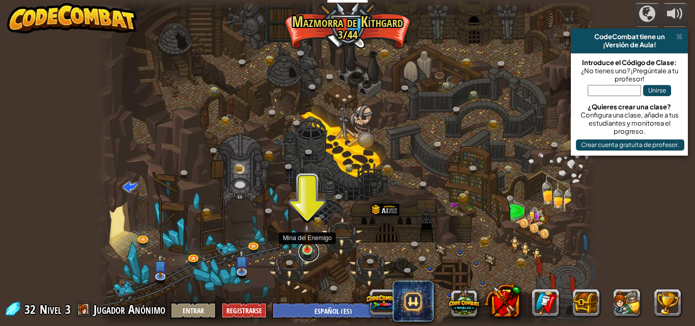
click at [314, 248] on link at bounding box center [308, 252] width 20 height 20
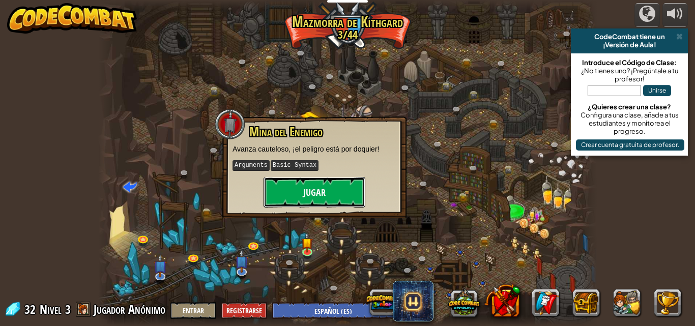
click at [326, 179] on button "Jugar" at bounding box center [314, 192] width 102 height 31
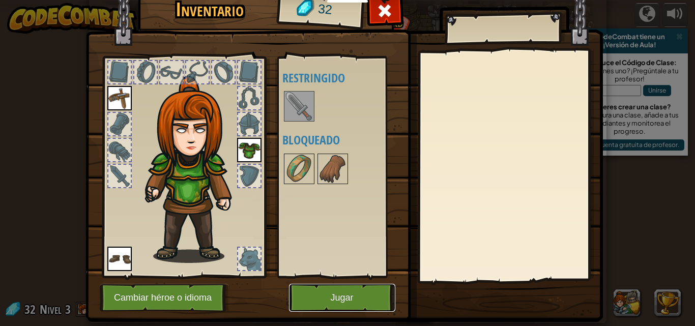
click at [337, 306] on button "Jugar" at bounding box center [342, 298] width 106 height 28
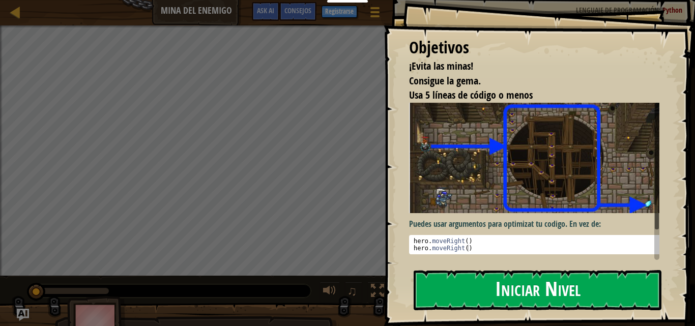
click at [523, 300] on button "Iniciar Nivel" at bounding box center [537, 290] width 248 height 40
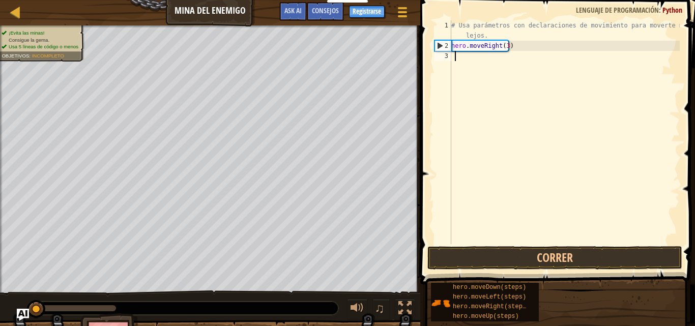
click at [494, 58] on div "Mapa Mina del Enemigo Menú del Juego Hecho Registrarse Consejos Ask AI 1 הההההה…" at bounding box center [347, 163] width 695 height 326
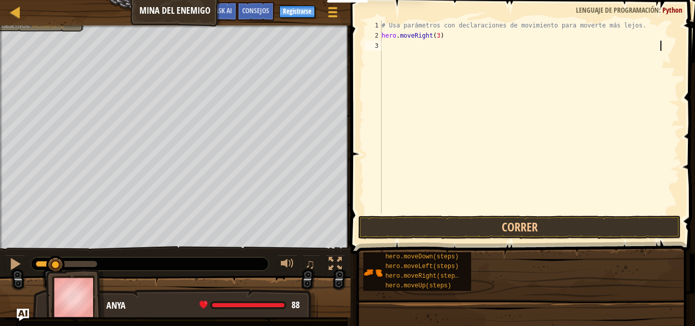
type textarea "j"
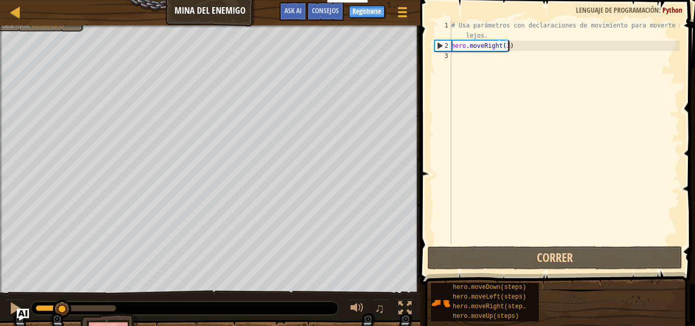
scroll to position [5, 4]
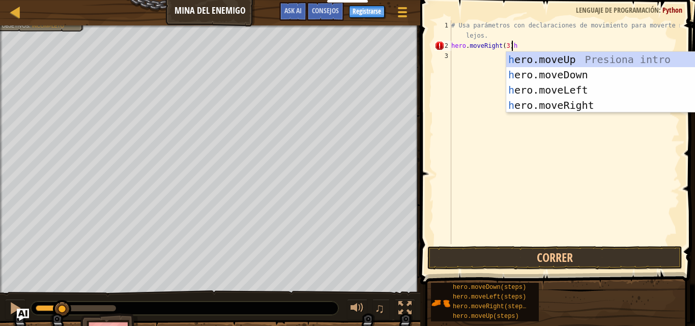
type textarea "hero.moveRight(3)"
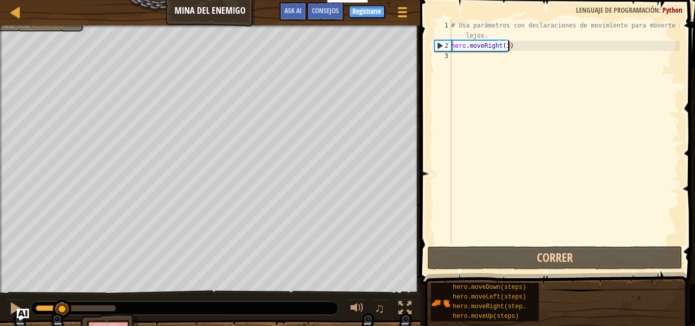
click at [468, 73] on div "# Usa parámetros con declaraciones de movimiento para moverte más lejos. hero .…" at bounding box center [564, 147] width 230 height 254
type textarea "h"
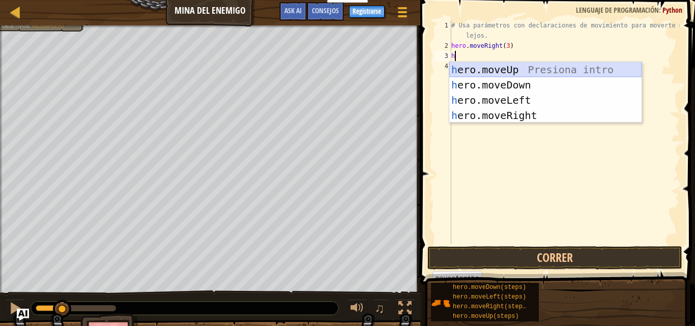
click at [519, 67] on div "h ero.moveUp Presiona intro h ero.moveDown Presiona intro h ero.moveLeft Presio…" at bounding box center [545, 108] width 192 height 92
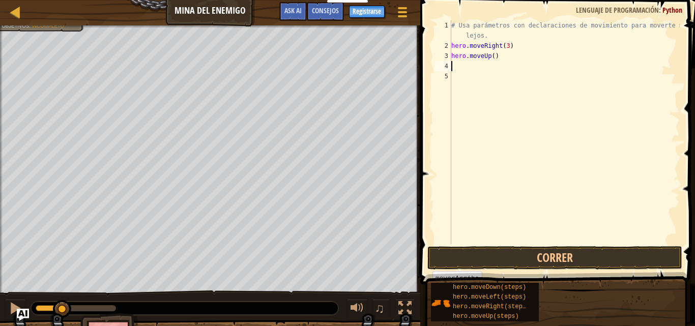
type textarea "h"
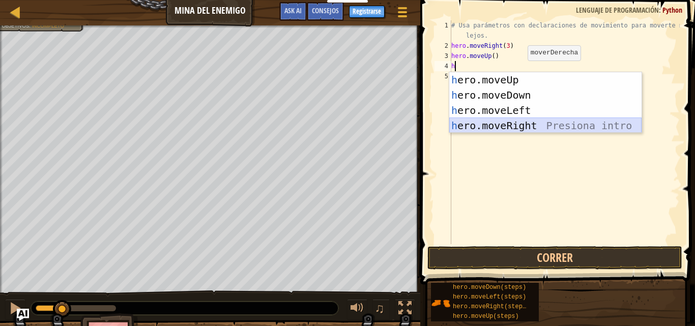
click at [519, 126] on div "h ero.moveUp Presiona intro h ero.moveDown Presiona intro h ero.moveLeft Presio…" at bounding box center [545, 118] width 192 height 92
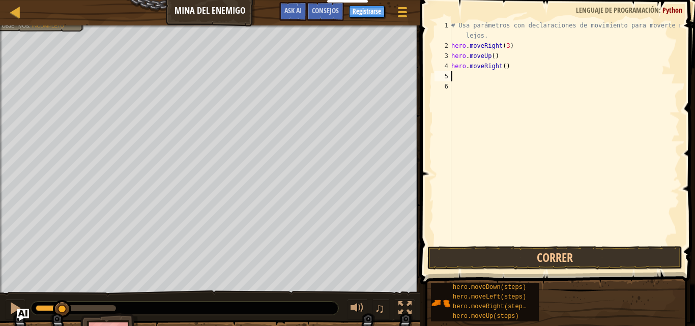
type textarea "h"
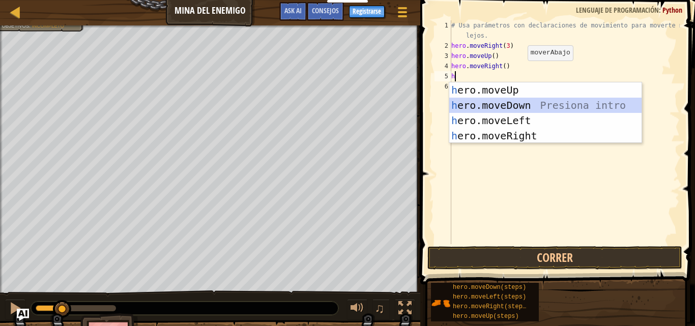
click at [516, 107] on div "h ero.moveUp Presiona intro h ero.moveDown Presiona intro h ero.moveLeft Presio…" at bounding box center [545, 128] width 192 height 92
type textarea "h"
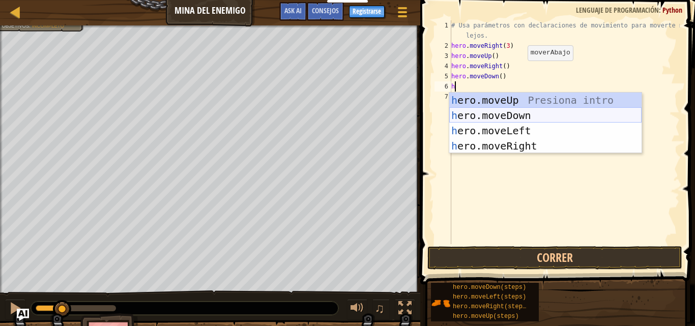
click at [516, 111] on div "h ero.moveUp Presiona intro h ero.moveDown Presiona intro h ero.moveLeft Presio…" at bounding box center [545, 139] width 192 height 92
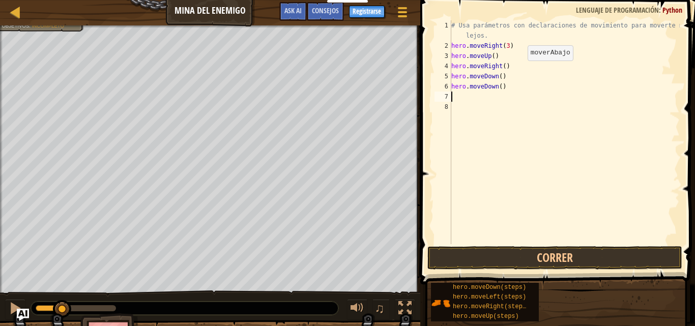
type textarea "h"
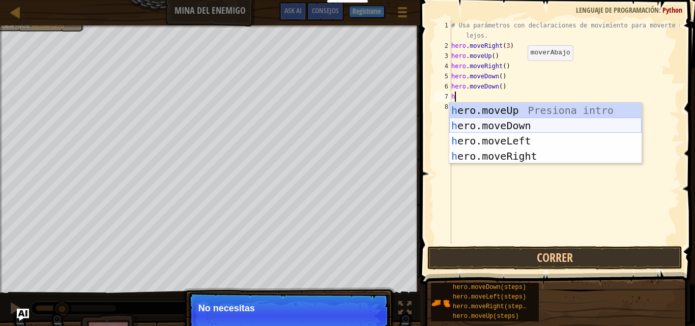
click at [516, 121] on div "h ero.moveUp Presiona intro h ero.moveDown Presiona intro h ero.moveLeft Presio…" at bounding box center [545, 149] width 192 height 92
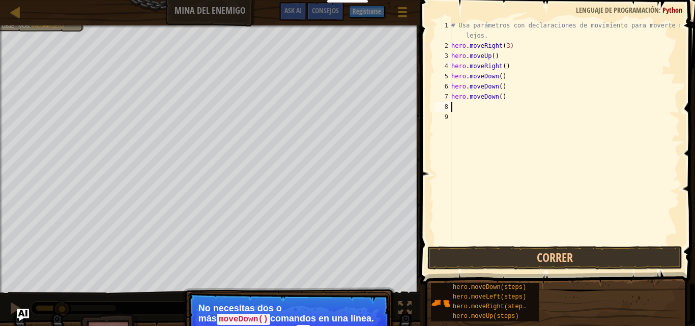
type textarea "h"
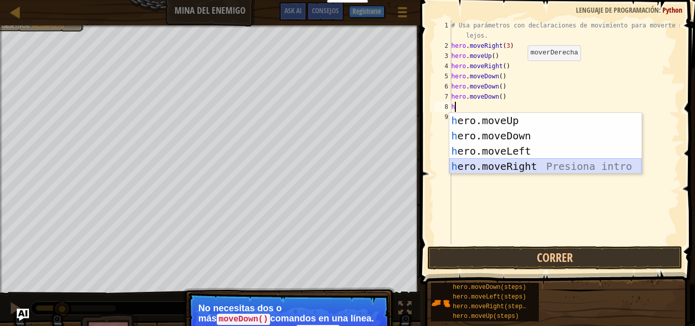
click at [500, 167] on div "h ero.moveUp Presiona intro h ero.moveDown Presiona intro h ero.moveLeft Presio…" at bounding box center [545, 159] width 192 height 92
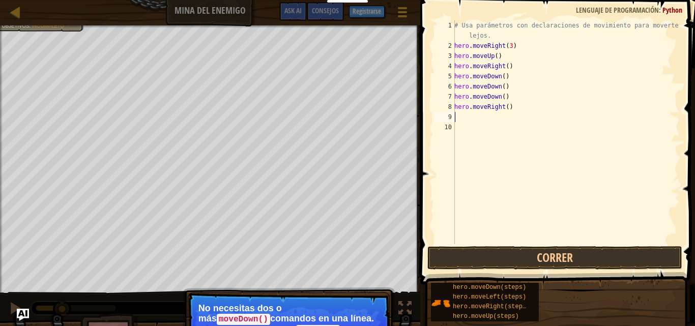
type textarea "h"
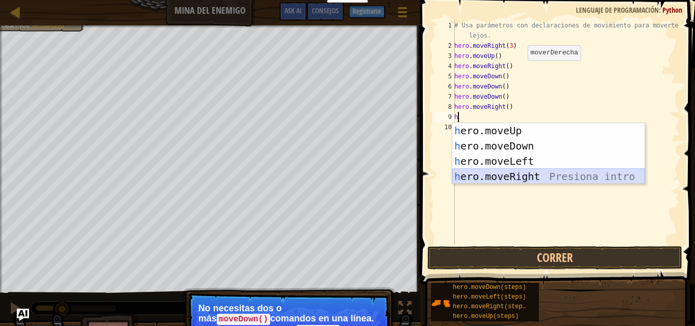
click at [504, 176] on div "h ero.moveUp Presiona intro h ero.moveDown Presiona intro h ero.moveLeft Presio…" at bounding box center [548, 169] width 192 height 92
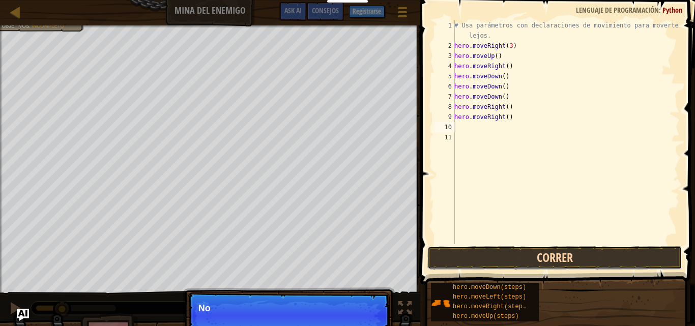
drag, startPoint x: 554, startPoint y: 266, endPoint x: 548, endPoint y: 263, distance: 6.6
click at [551, 266] on button "Correr" at bounding box center [554, 257] width 255 height 23
click at [546, 260] on button "Corriendo" at bounding box center [554, 257] width 255 height 23
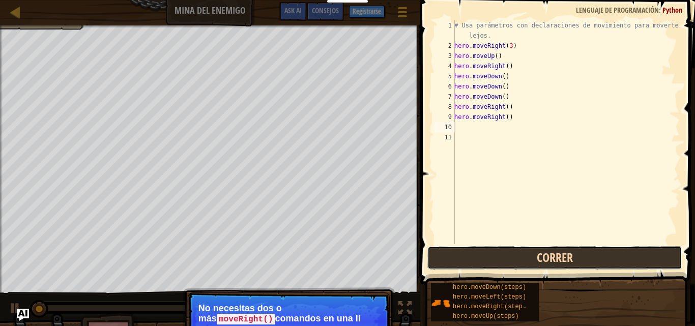
click at [543, 254] on button "Correr" at bounding box center [554, 257] width 255 height 23
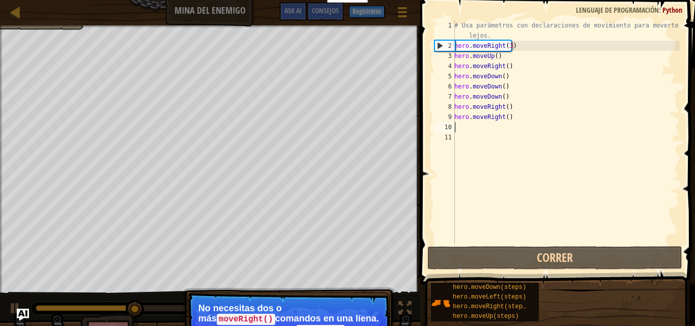
click at [242, 314] on p "No necesitas dos o más moveRight() comandos en una líena. Usa moveRight con arg…" at bounding box center [288, 323] width 180 height 41
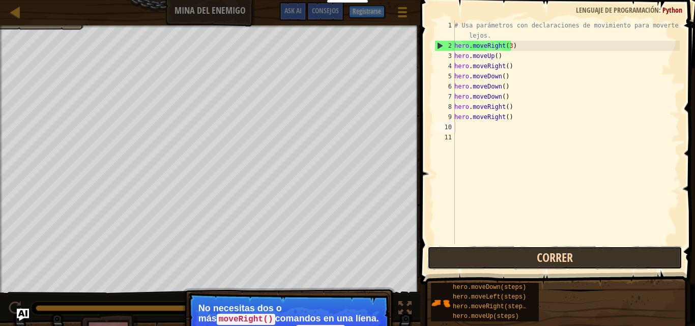
click at [523, 256] on button "Correr" at bounding box center [554, 257] width 255 height 23
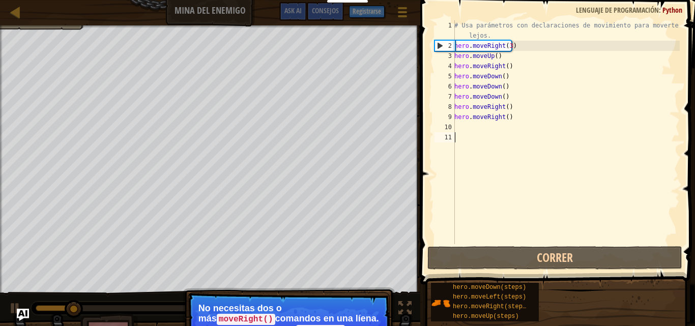
click at [568, 147] on div "# Usa parámetros con declaraciones de movimiento para moverte más lejos. hero .…" at bounding box center [565, 147] width 227 height 254
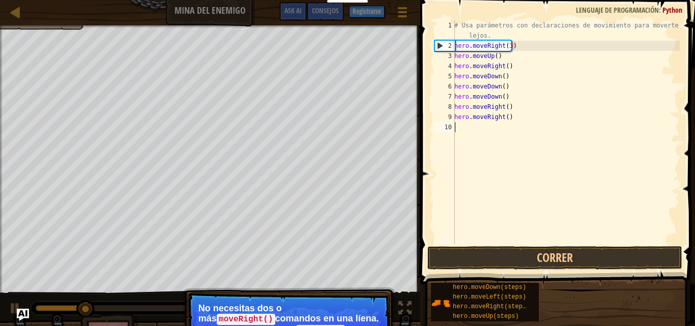
click at [545, 131] on div "# Usa parámetros con declaraciones de movimiento para moverte más lejos. hero .…" at bounding box center [565, 147] width 227 height 254
click at [545, 125] on div "# Usa parámetros con declaraciones de movimiento para moverte más lejos. hero .…" at bounding box center [565, 147] width 227 height 254
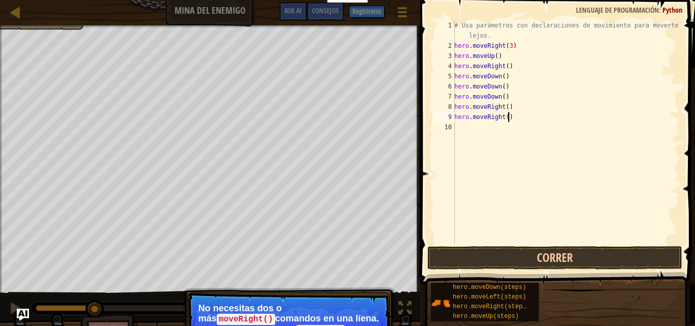
click at [535, 112] on div "# Usa parámetros con declaraciones de movimiento para moverte más lejos. hero .…" at bounding box center [565, 147] width 227 height 254
type textarea "h"
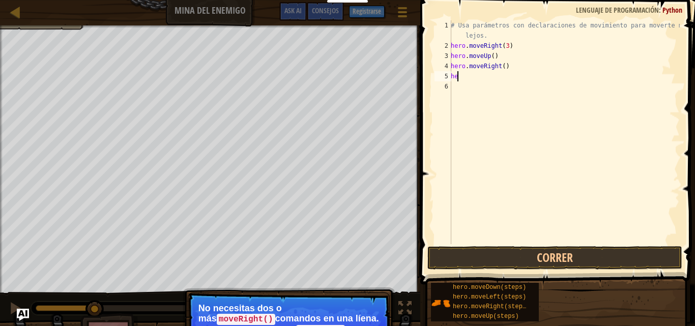
type textarea "h"
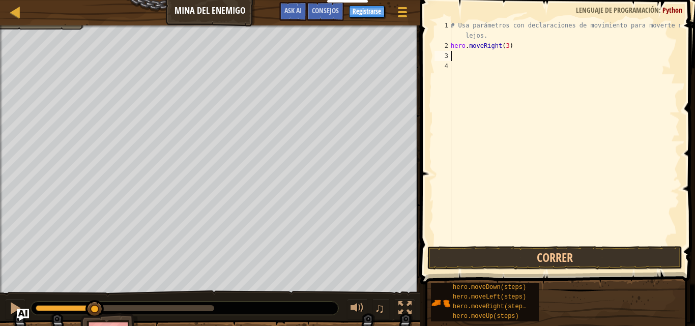
type textarea "h"
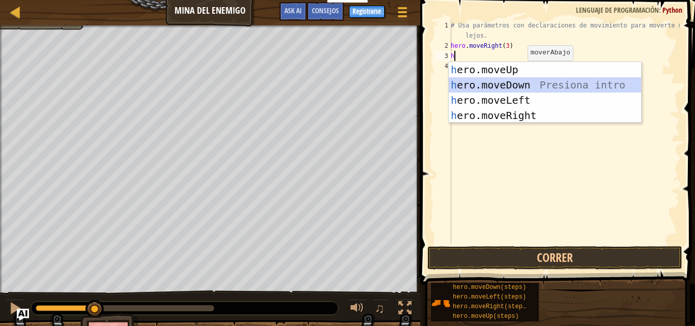
click at [499, 88] on div "h ero.moveUp Presiona intro h ero.moveDown Presiona intro h ero.moveLeft Presio…" at bounding box center [544, 108] width 192 height 92
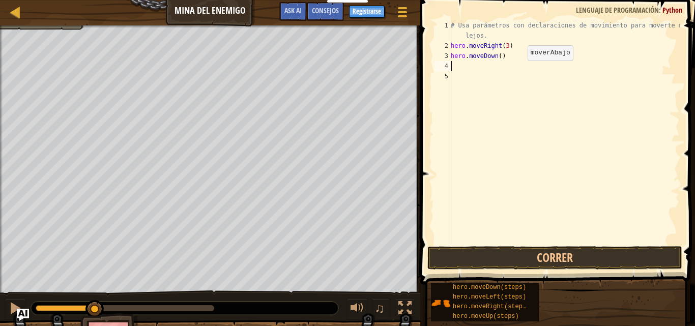
click at [499, 0] on body "Estudiantes Crear Cuenta Gratis. Soluciones para escuelas y distritos Vista pre…" at bounding box center [347, 0] width 695 height 0
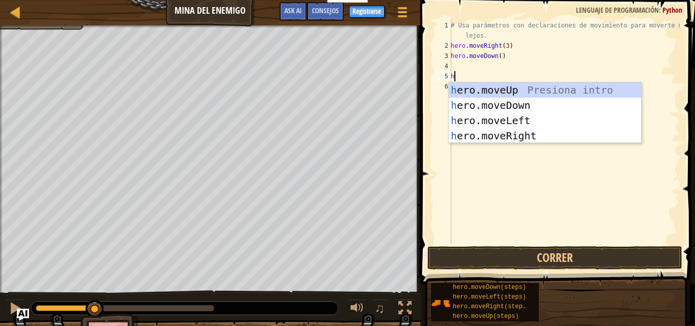
type textarea "hh"
click at [499, 89] on div "h ero.moveUp Presiona intro h ero.moveDown Presiona intro h ero.moveLeft Presio…" at bounding box center [544, 128] width 192 height 92
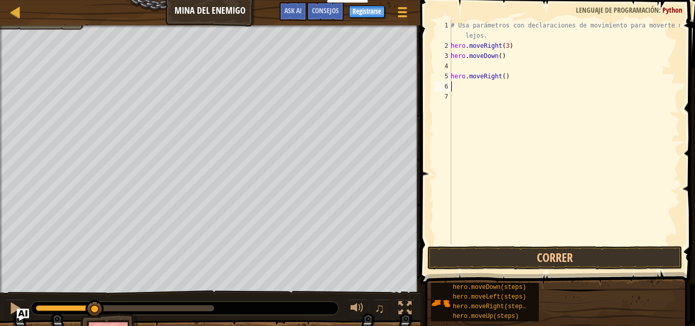
click at [499, 0] on body "Estudiantes Crear Cuenta Gratis. Soluciones para escuelas y distritos Vista pre…" at bounding box center [347, 0] width 695 height 0
type textarea "hh"
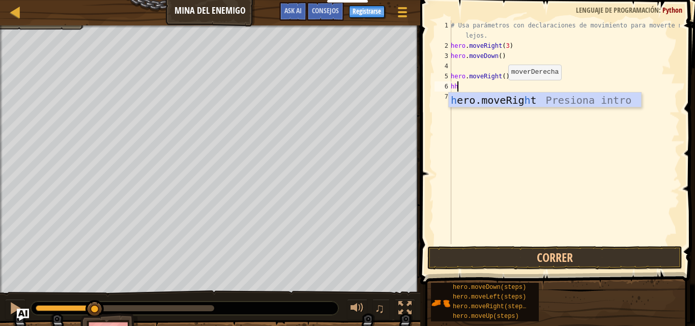
click at [496, 94] on div "h ero.moveRig h t Presiona intro" at bounding box center [544, 116] width 192 height 46
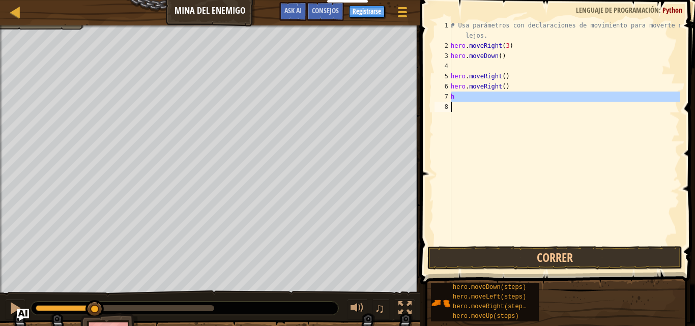
click at [496, 109] on div "# Usa parámetros con declaraciones de movimiento para moverte más lejos. hero .…" at bounding box center [563, 147] width 231 height 254
click at [487, 0] on body "Estudiantes Crear Cuenta Gratis. Soluciones para escuelas y distritos Vista pre…" at bounding box center [347, 0] width 695 height 0
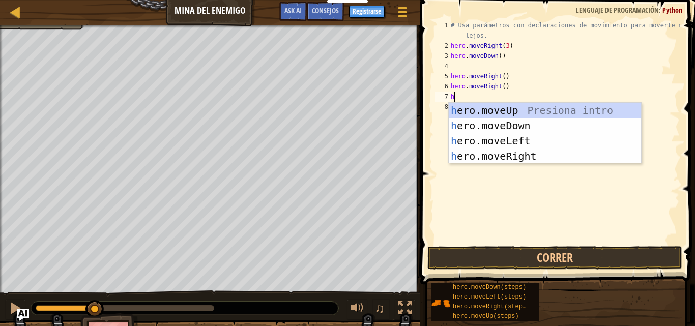
type textarea "hh"
click at [487, 236] on div "# Usa parámetros con declaraciones de movimiento para moverte más lejos. hero .…" at bounding box center [563, 147] width 231 height 254
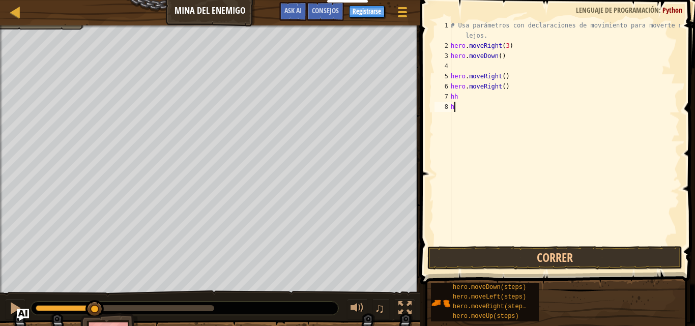
click at [488, 214] on div "# Usa parámetros con declaraciones de movimiento para moverte más lejos. hero .…" at bounding box center [563, 147] width 231 height 254
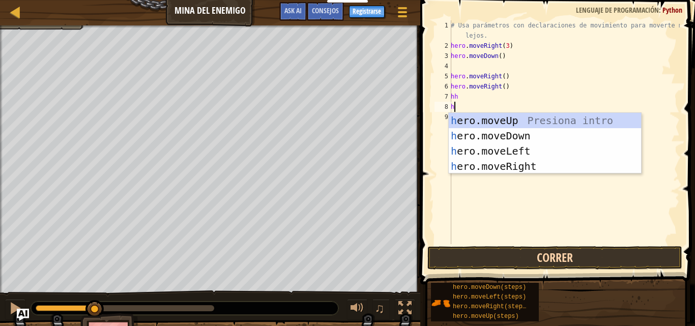
type textarea "h"
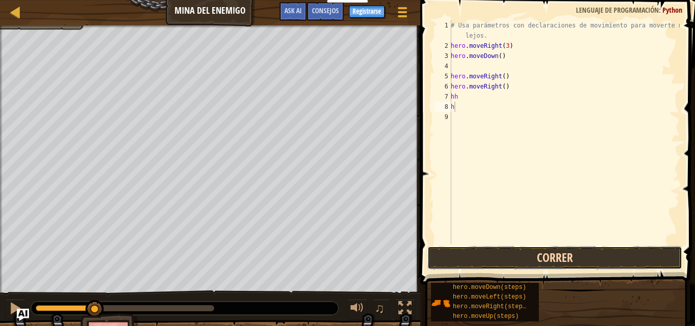
click at [630, 256] on button "Correr" at bounding box center [554, 257] width 255 height 23
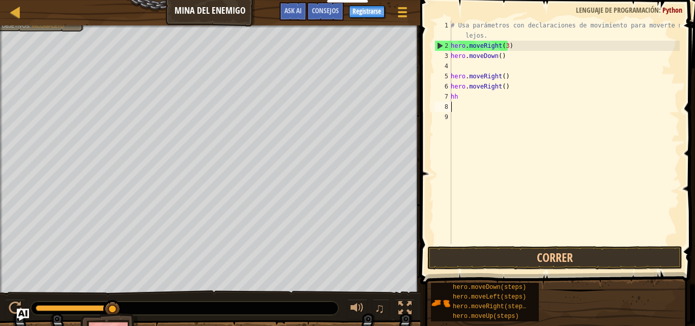
type textarea "h"
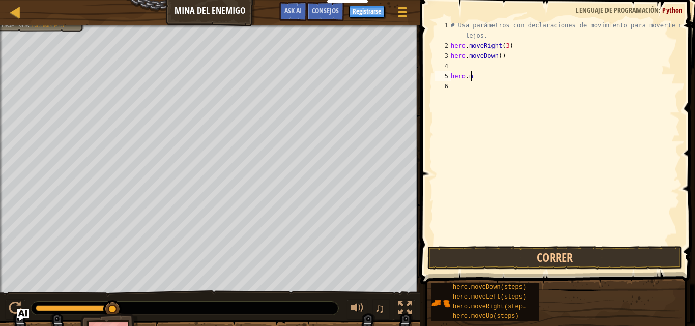
type textarea "h"
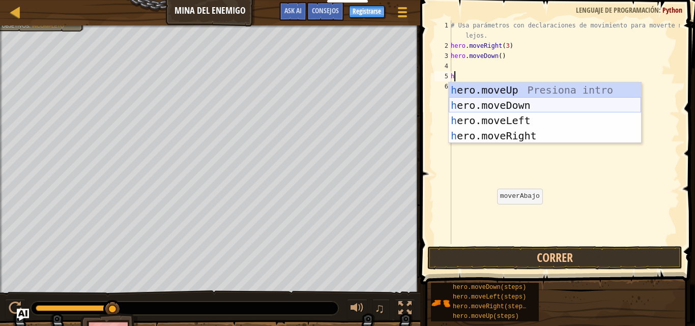
click at [543, 103] on div "h ero.moveUp Presiona intro h ero.moveDown Presiona intro h ero.moveLeft Presio…" at bounding box center [544, 128] width 192 height 92
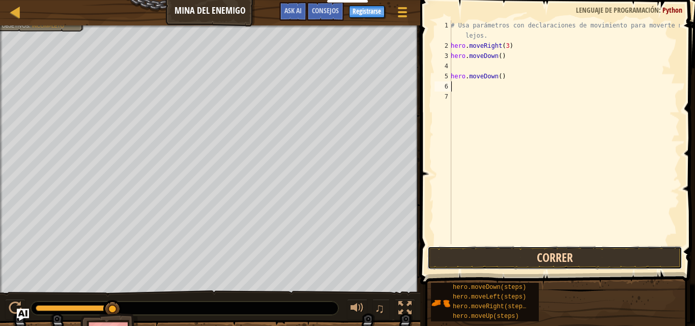
click at [497, 263] on button "Correr" at bounding box center [554, 257] width 255 height 23
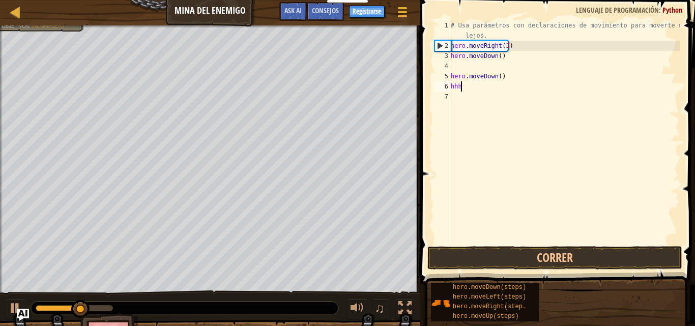
type textarea "hhh"
drag, startPoint x: 0, startPoint y: 19, endPoint x: 1, endPoint y: 2, distance: 17.3
click at [1, 2] on div "Mapa Mina del Enemigo Menú del Juego Hecho Registrarse Consejos Ask AI" at bounding box center [210, 12] width 420 height 25
